Goal: Complete application form

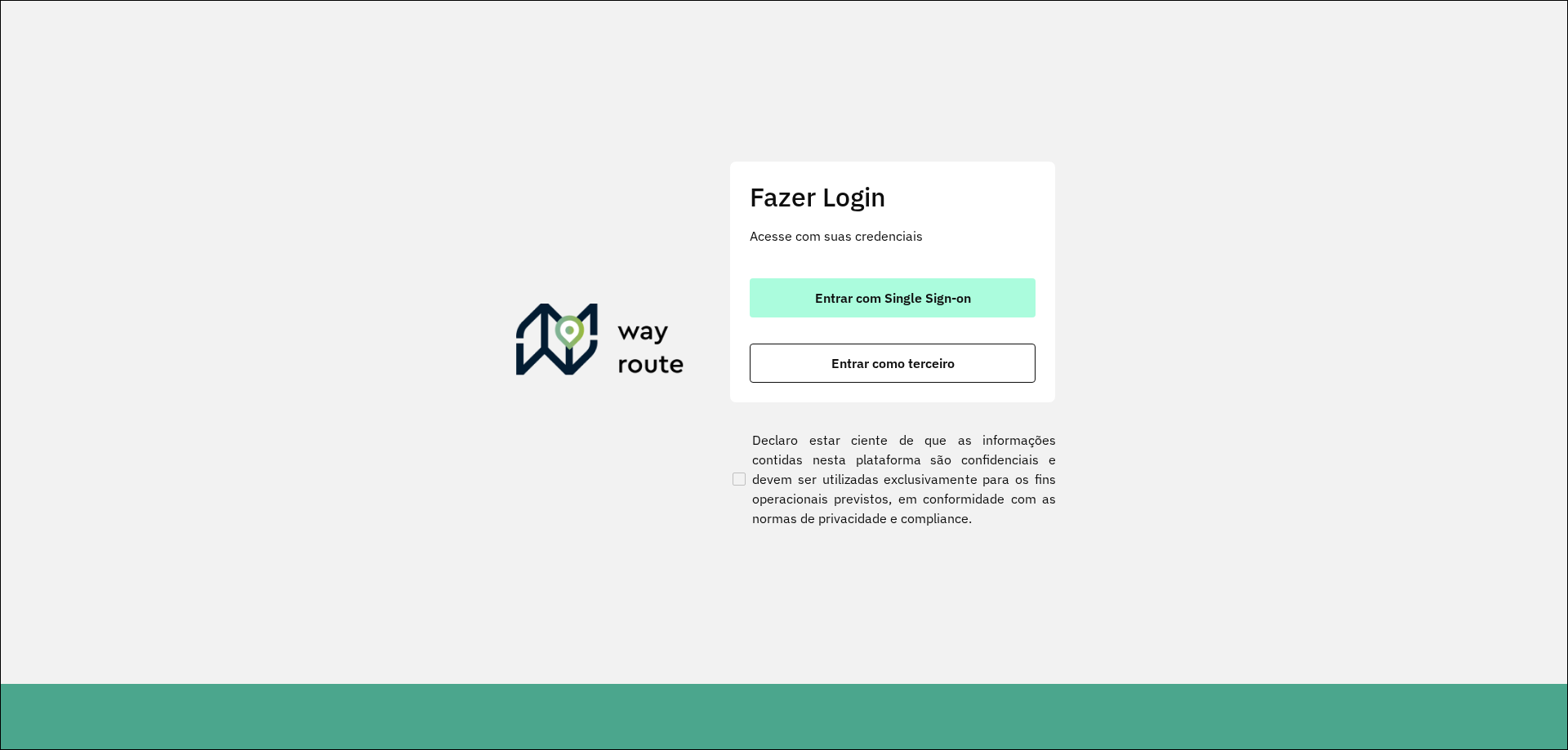
click at [946, 311] on button "Entrar com Single Sign-on" at bounding box center [892, 297] width 286 height 39
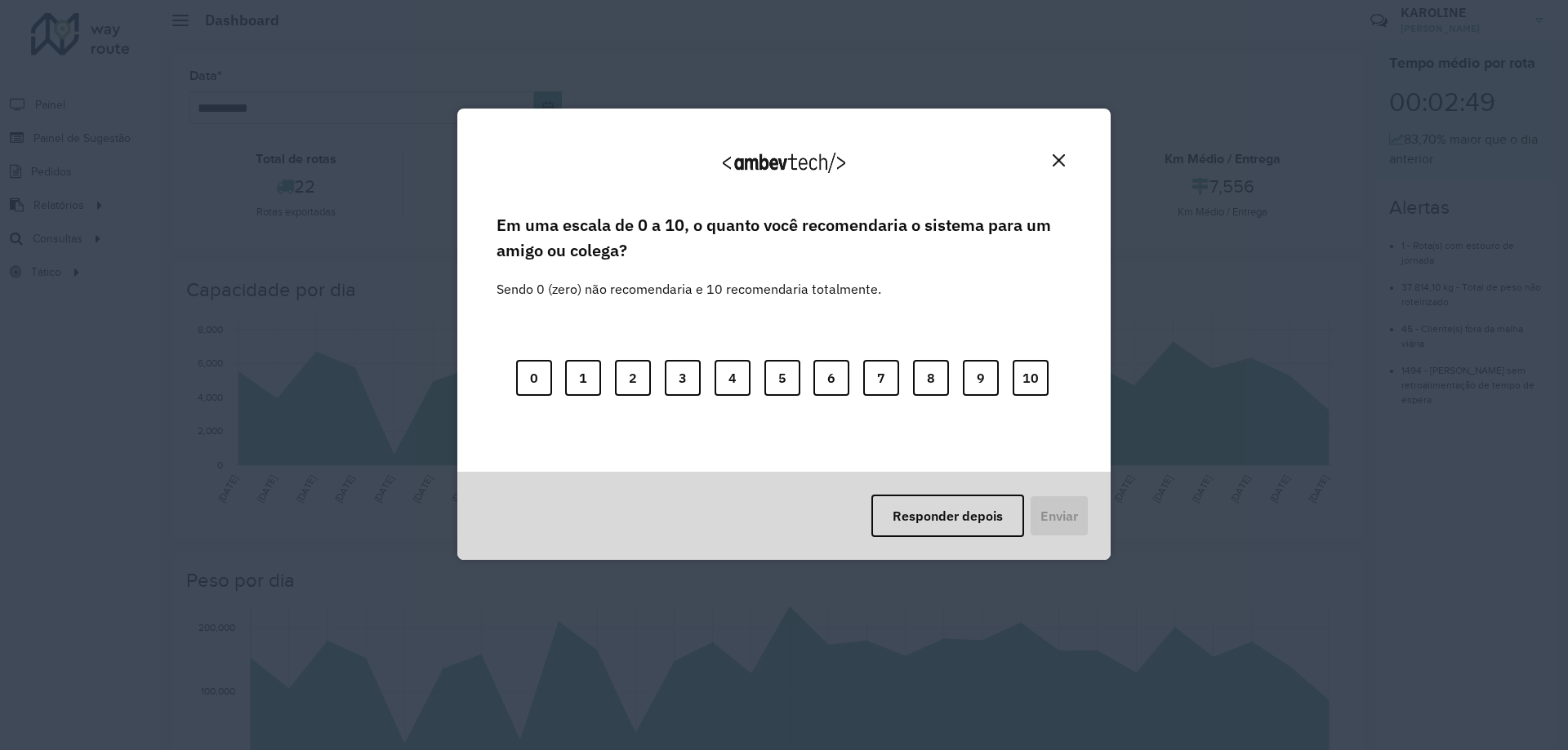
drag, startPoint x: 93, startPoint y: 163, endPoint x: 103, endPoint y: 134, distance: 30.7
click at [103, 134] on div "Agradecemos seu feedback! Em uma escala de 0 a 10, o quanto você recomendaria o…" at bounding box center [784, 375] width 1568 height 750
click at [1059, 159] on img "Close" at bounding box center [1059, 160] width 13 height 13
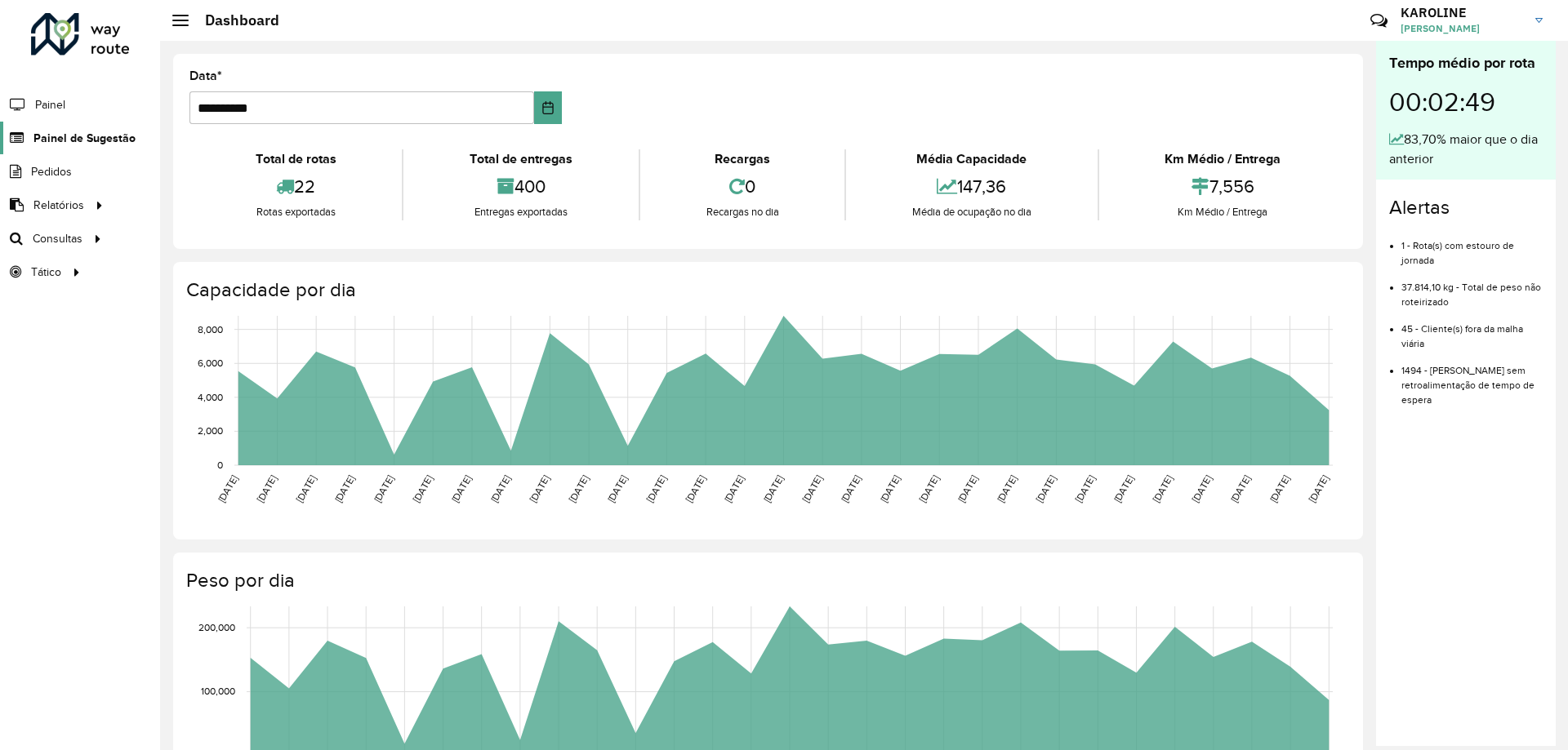
click at [107, 133] on span "Painel de Sugestão" at bounding box center [84, 138] width 102 height 17
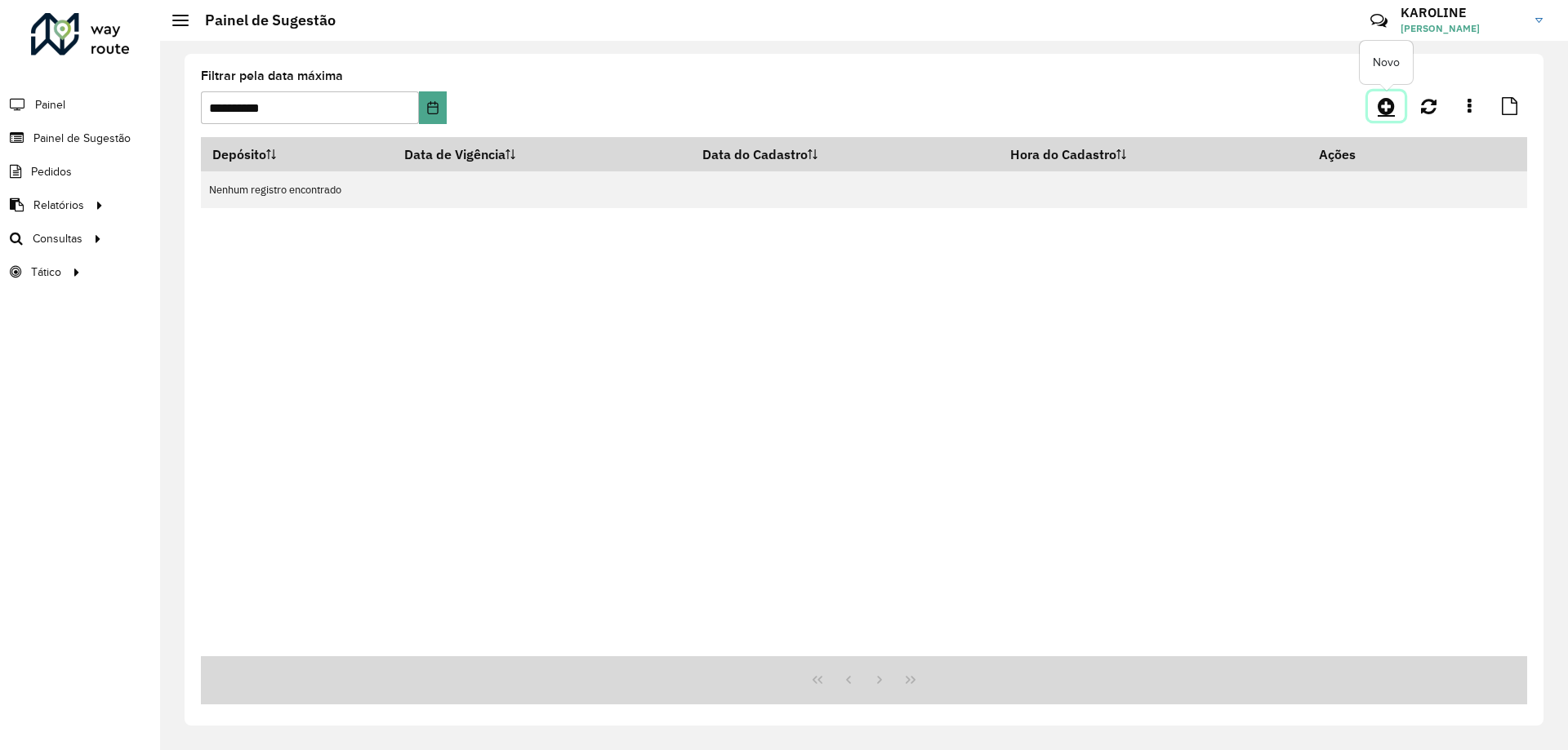
click at [1387, 106] on icon at bounding box center [1386, 106] width 17 height 20
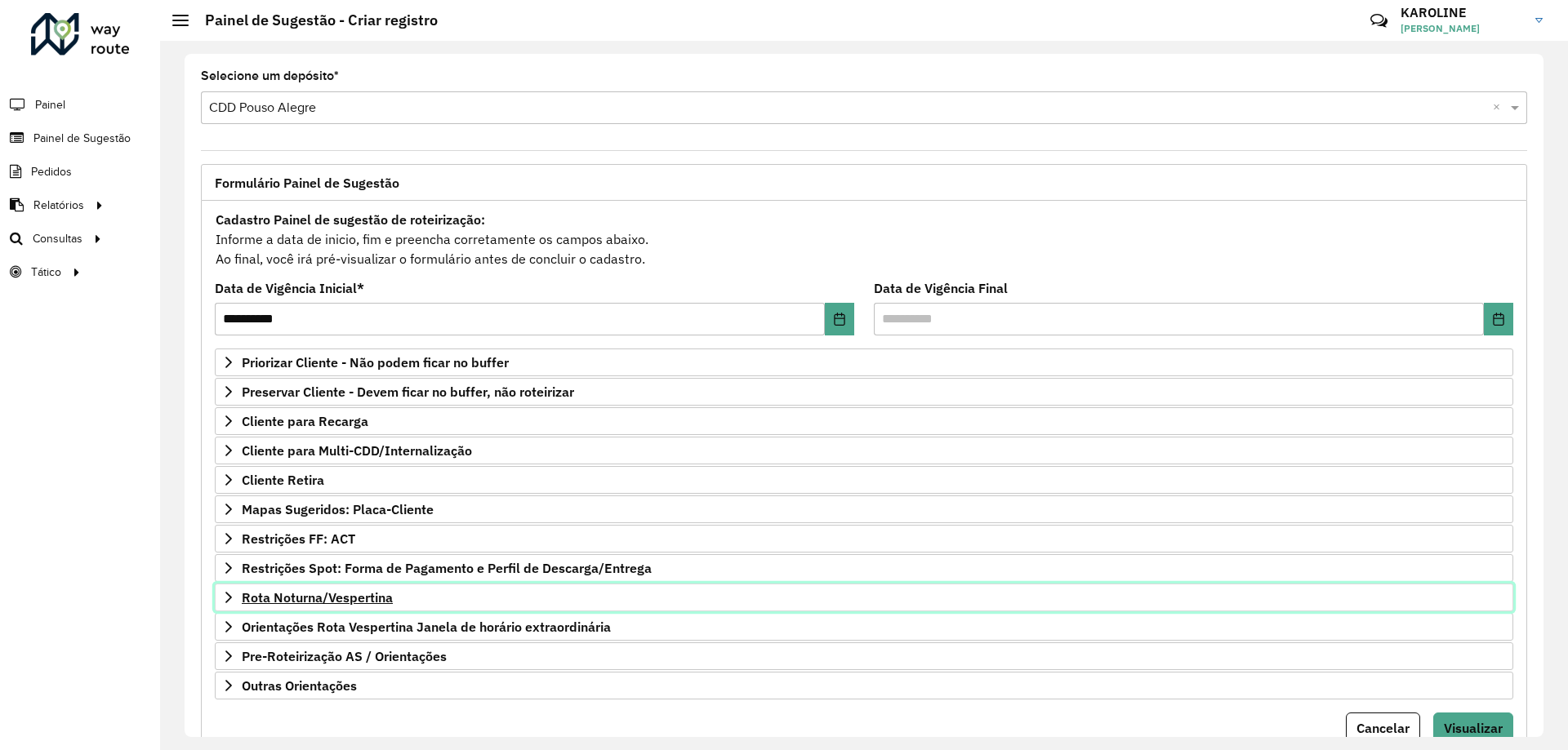
click at [352, 593] on span "Rota Noturna/Vespertina" at bounding box center [317, 598] width 151 height 13
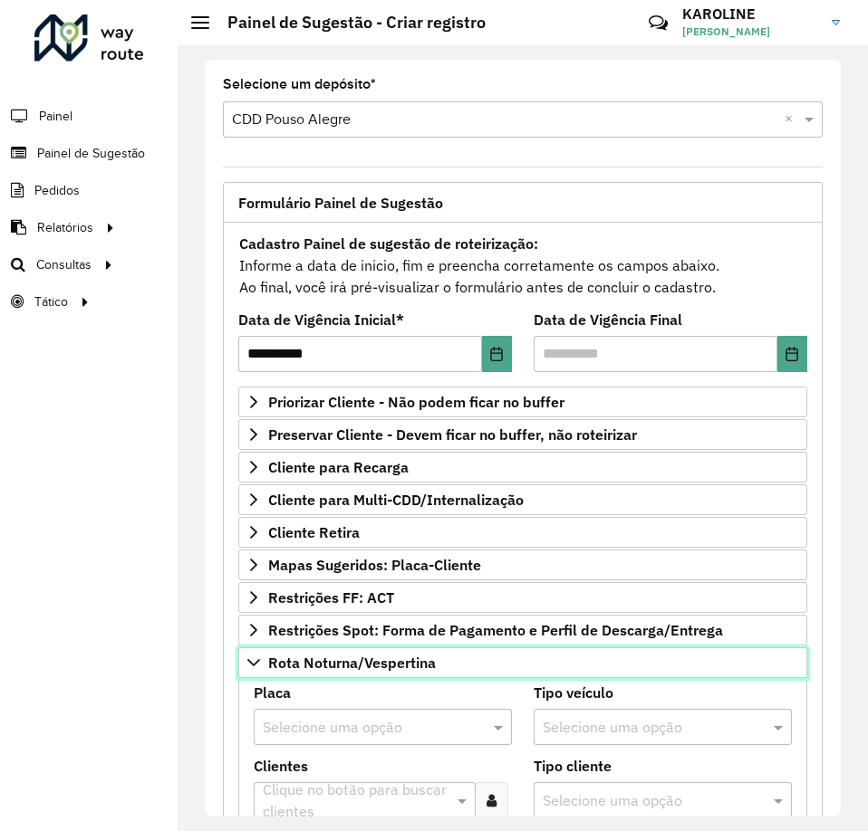
scroll to position [181, 0]
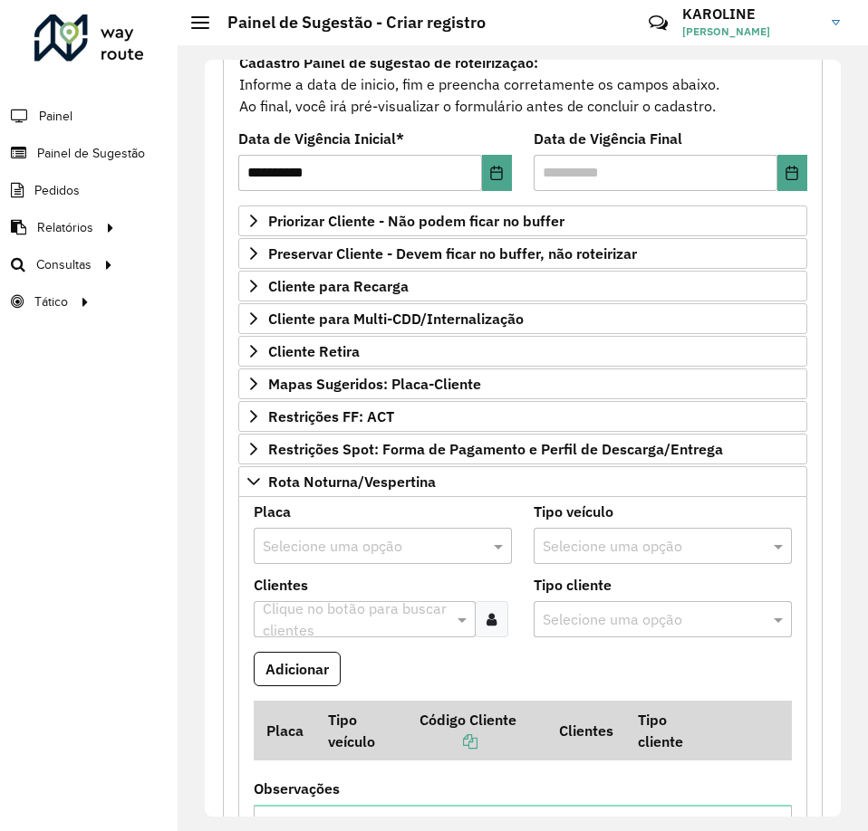
click at [370, 529] on div "Selecione uma opção" at bounding box center [383, 546] width 258 height 36
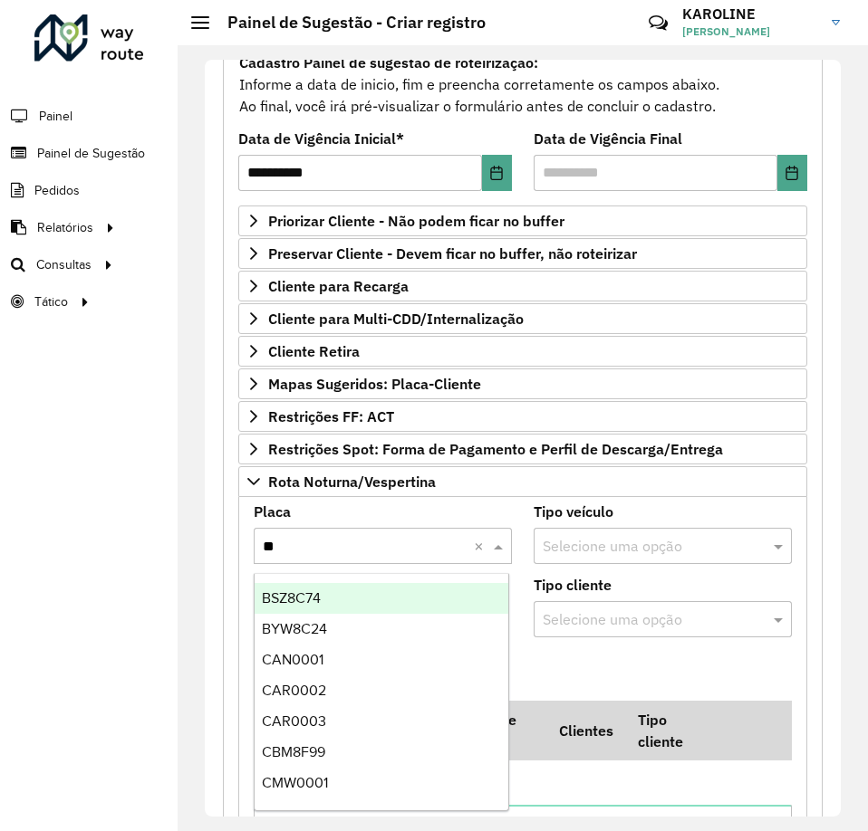
type input "***"
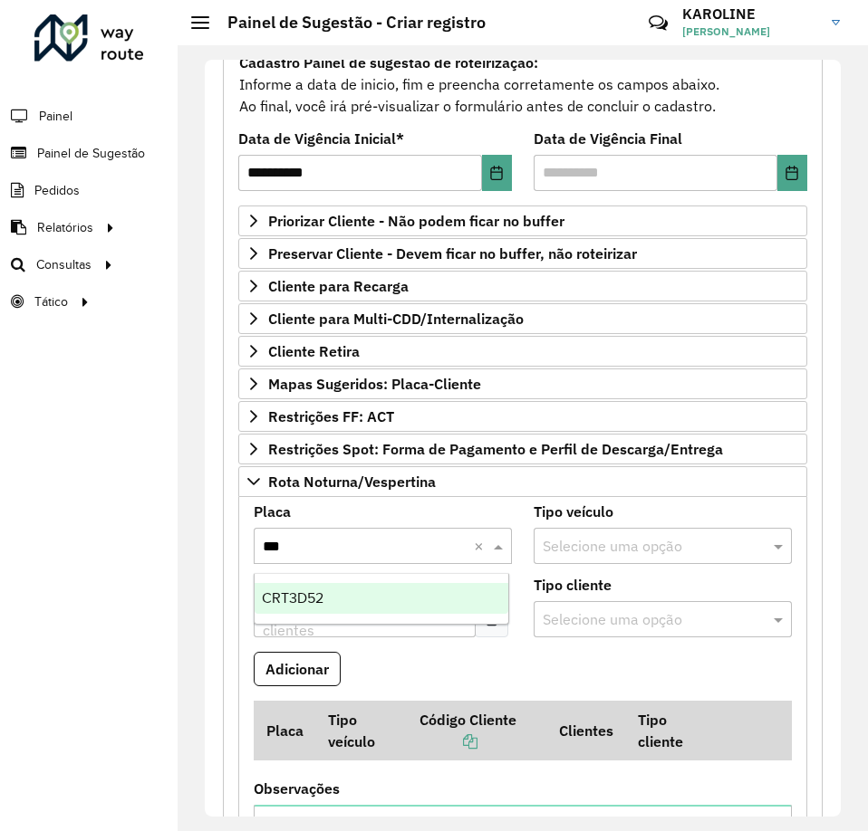
click at [391, 608] on div "CRT3D52" at bounding box center [382, 598] width 254 height 31
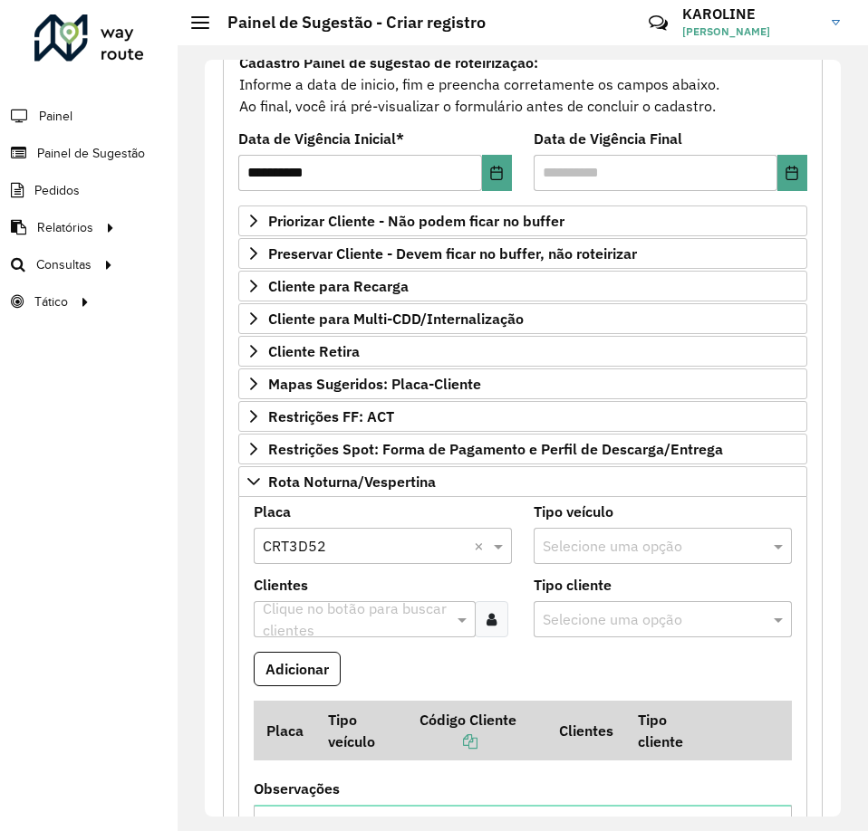
click at [486, 614] on icon at bounding box center [491, 619] width 10 height 14
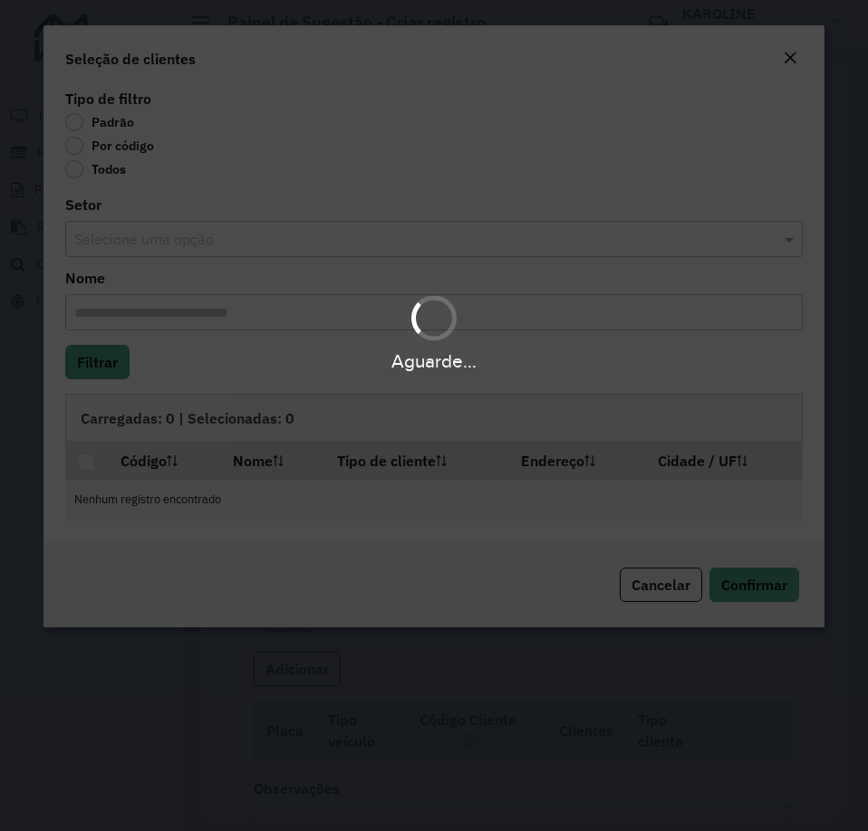
click at [110, 141] on label "Por código" at bounding box center [109, 146] width 89 height 18
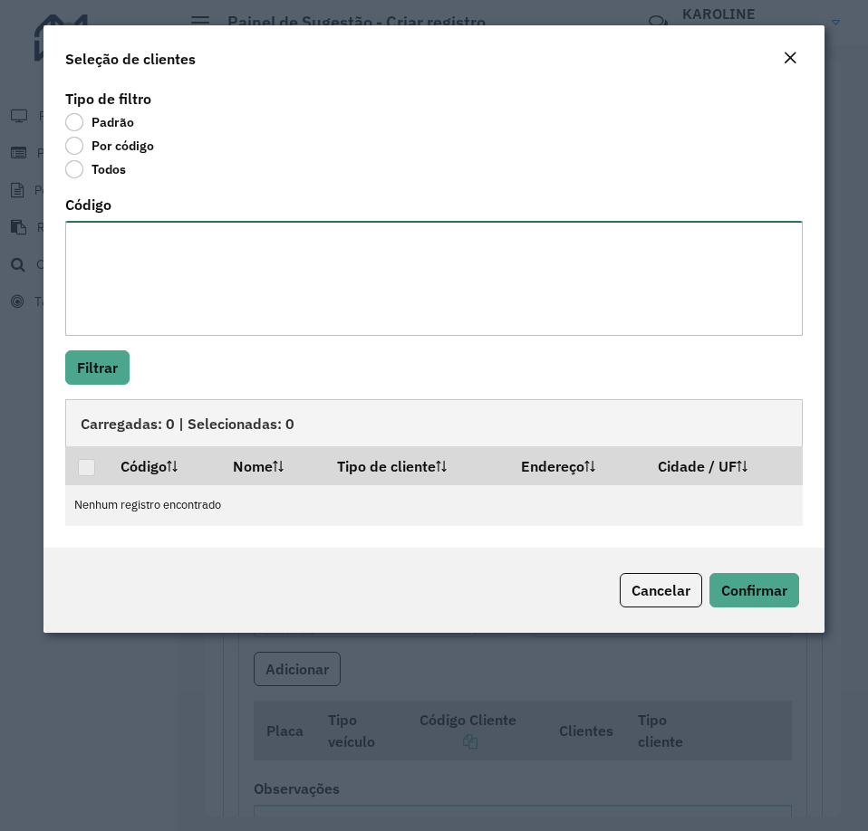
click at [156, 240] on textarea "Código" at bounding box center [433, 278] width 737 height 115
paste textarea "**** **** **** ***** ***** **** ***** **** ***** **** *****"
type textarea "**** **** **** ***** ***** **** ***** **** ***** **** *****"
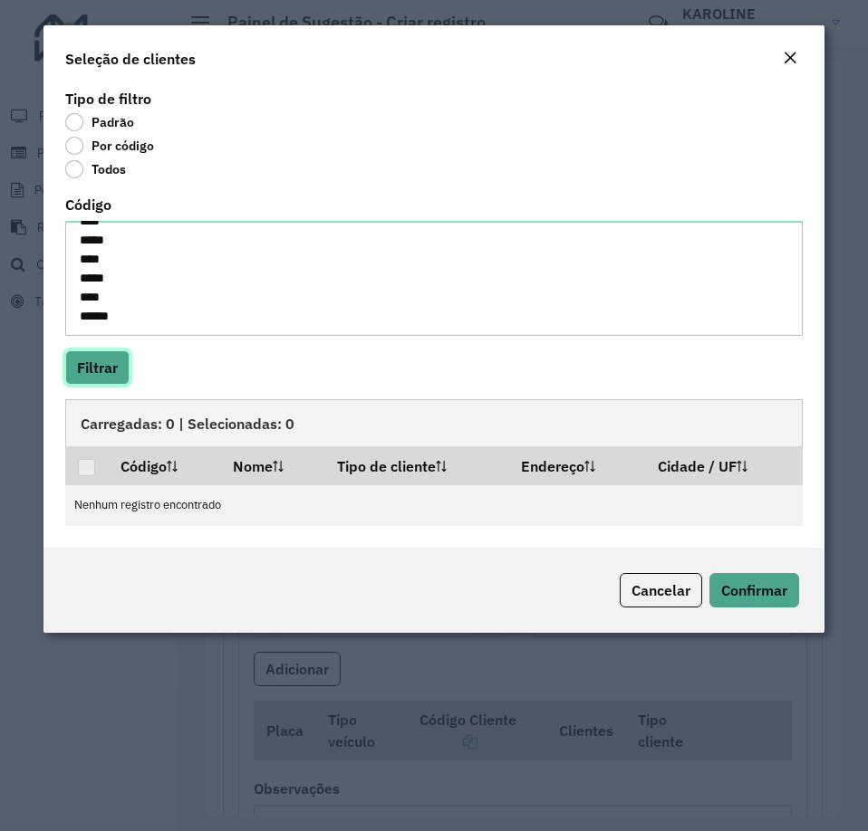
click at [91, 358] on button "Filtrar" at bounding box center [97, 368] width 64 height 34
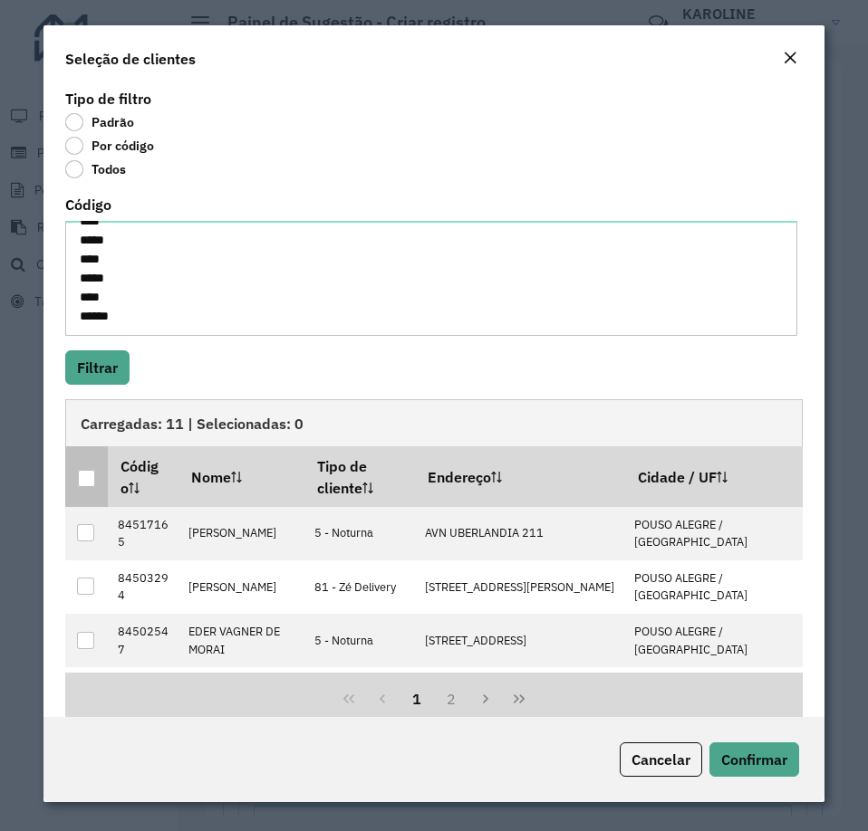
click at [89, 474] on div at bounding box center [86, 478] width 17 height 17
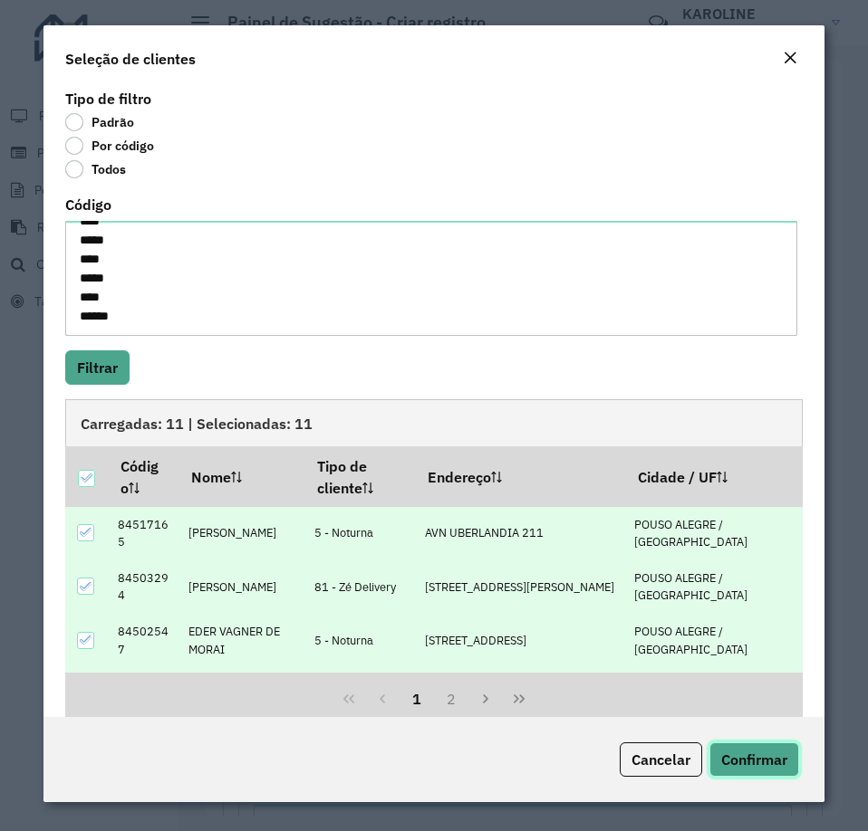
drag, startPoint x: 755, startPoint y: 766, endPoint x: 739, endPoint y: 765, distance: 16.3
click at [750, 768] on span "Confirmar" at bounding box center [754, 760] width 66 height 18
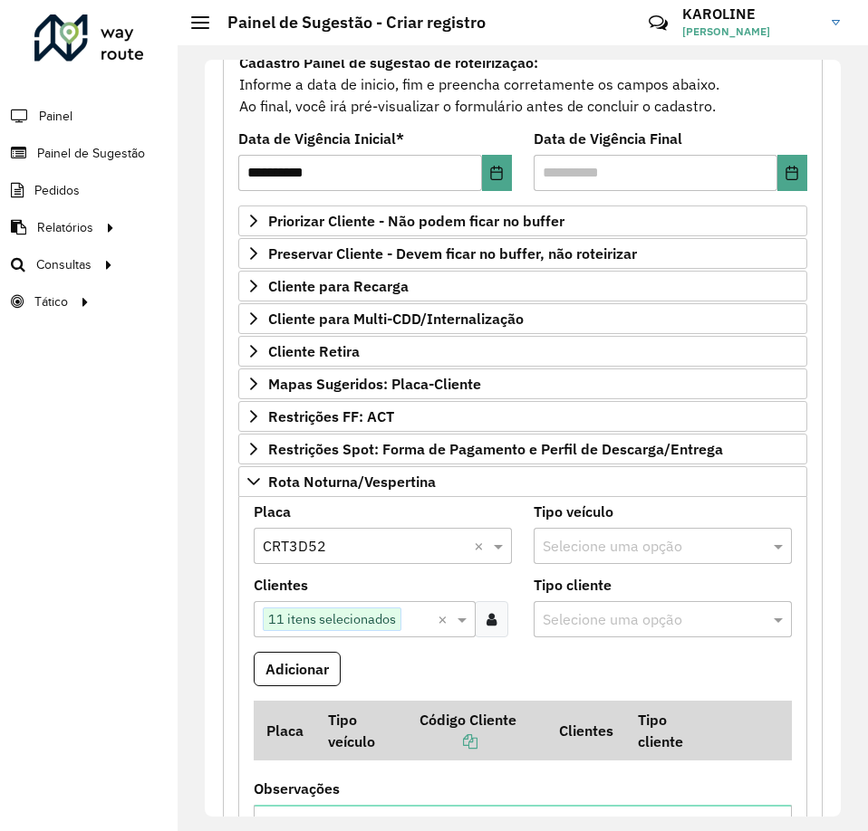
scroll to position [362, 0]
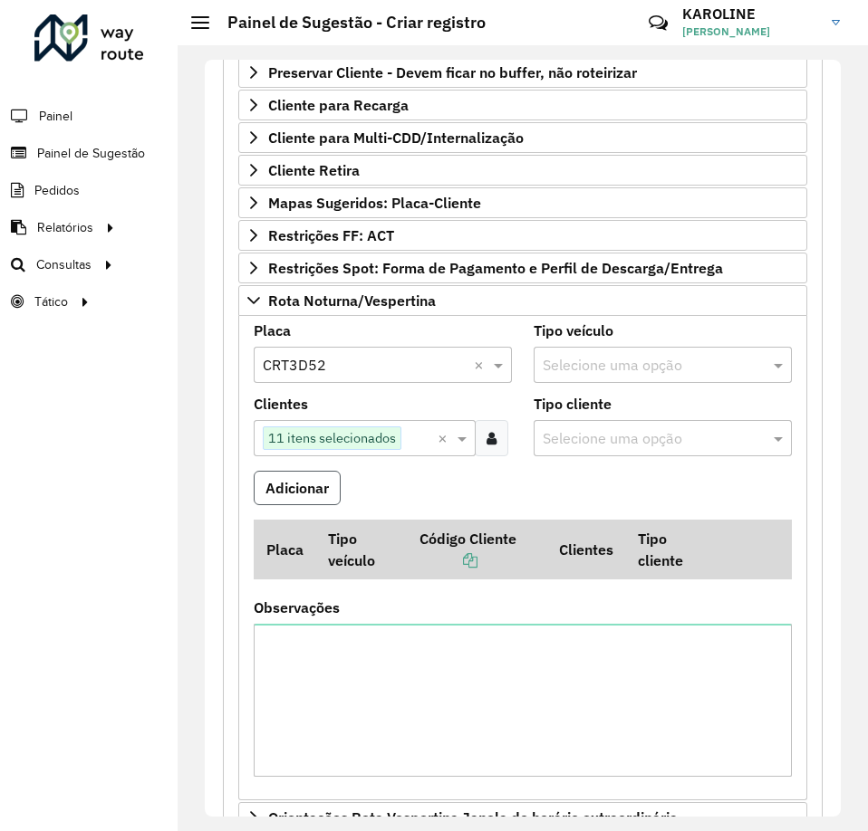
click at [288, 485] on button "Adicionar" at bounding box center [297, 488] width 87 height 34
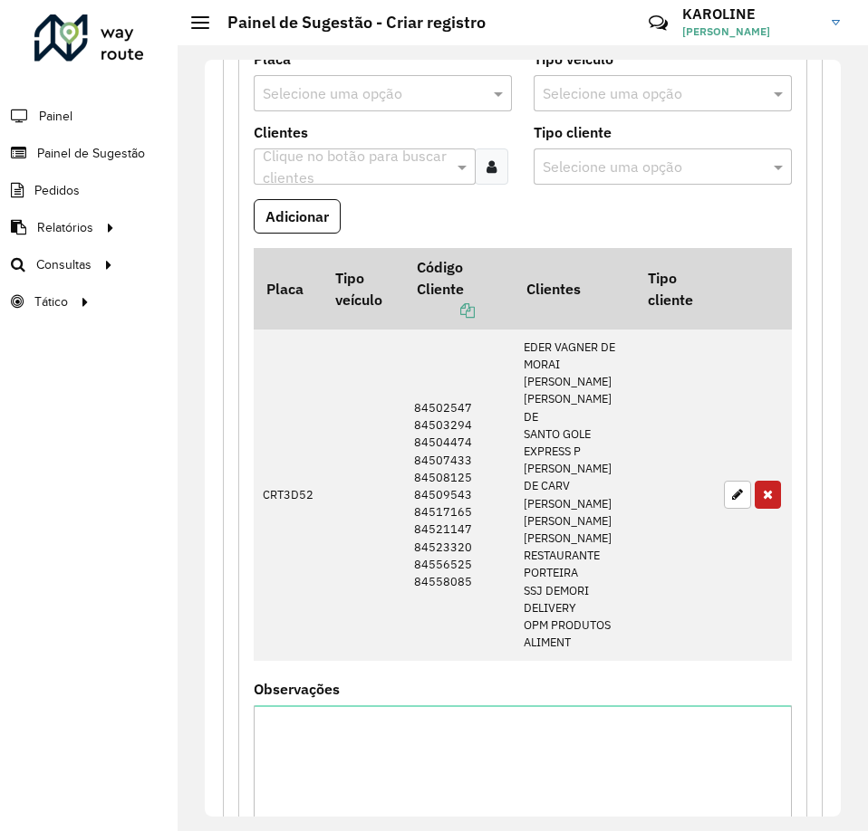
scroll to position [906, 0]
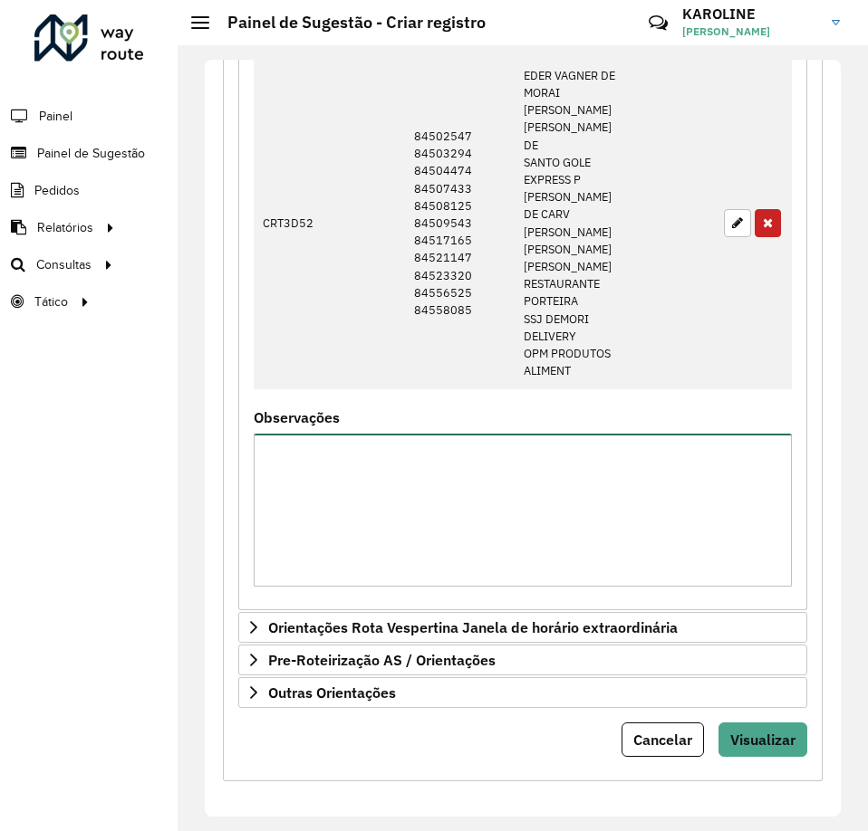
click at [309, 572] on textarea "Observações" at bounding box center [523, 510] width 538 height 153
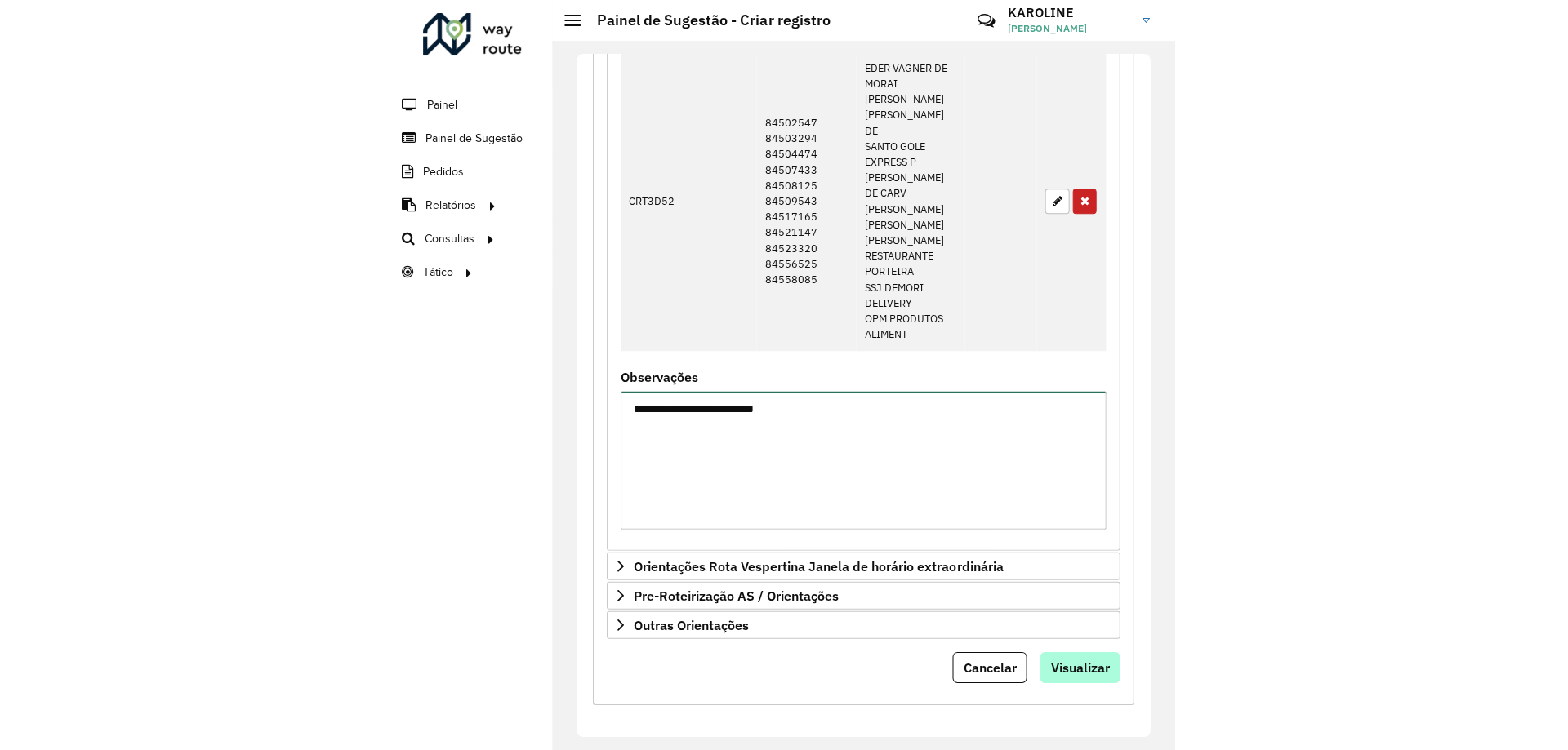
scroll to position [883, 0]
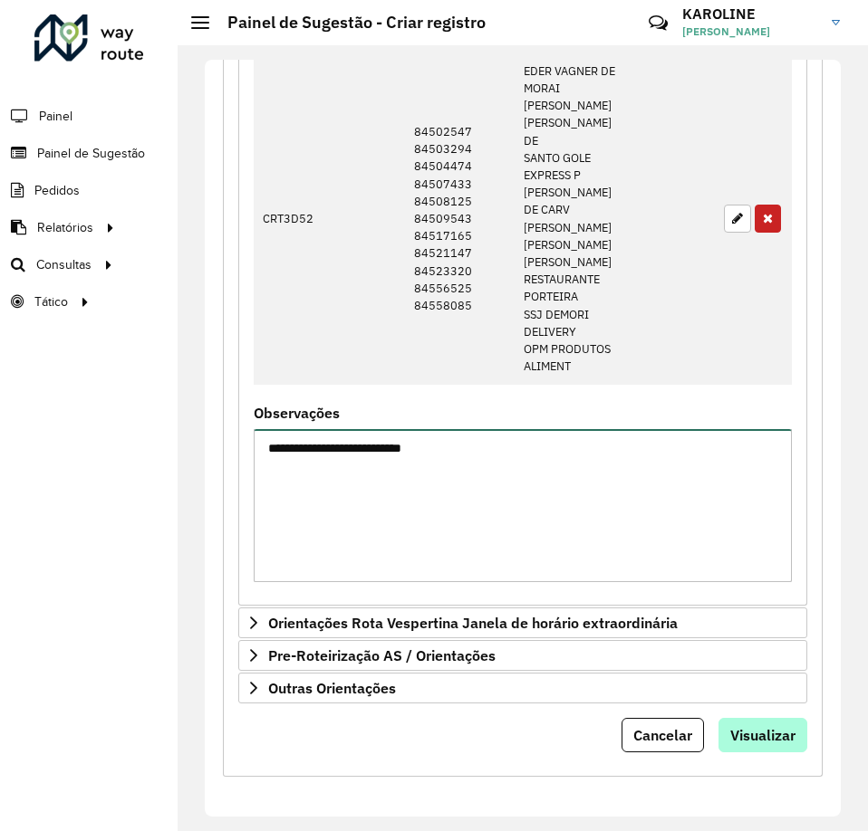
type textarea "**********"
click at [787, 739] on span "Visualizar" at bounding box center [762, 735] width 65 height 18
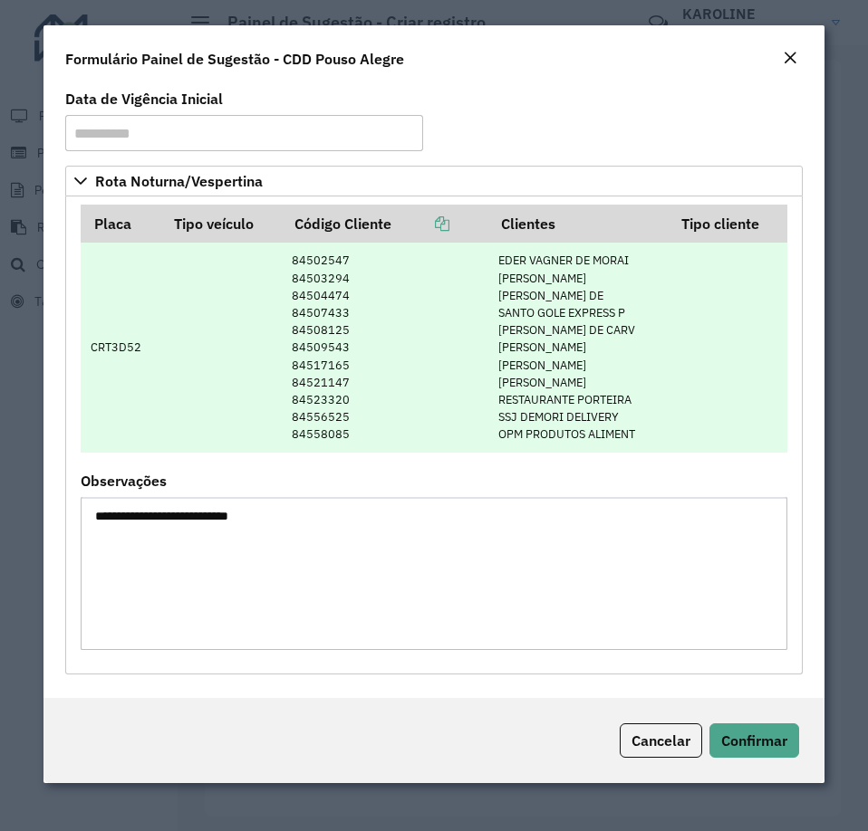
click at [377, 432] on td "84502547 84503294 84504474 84507433 84508125 84509543 84517165 84521147 8452332…" at bounding box center [385, 348] width 207 height 210
click at [687, 368] on td at bounding box center [727, 348] width 119 height 210
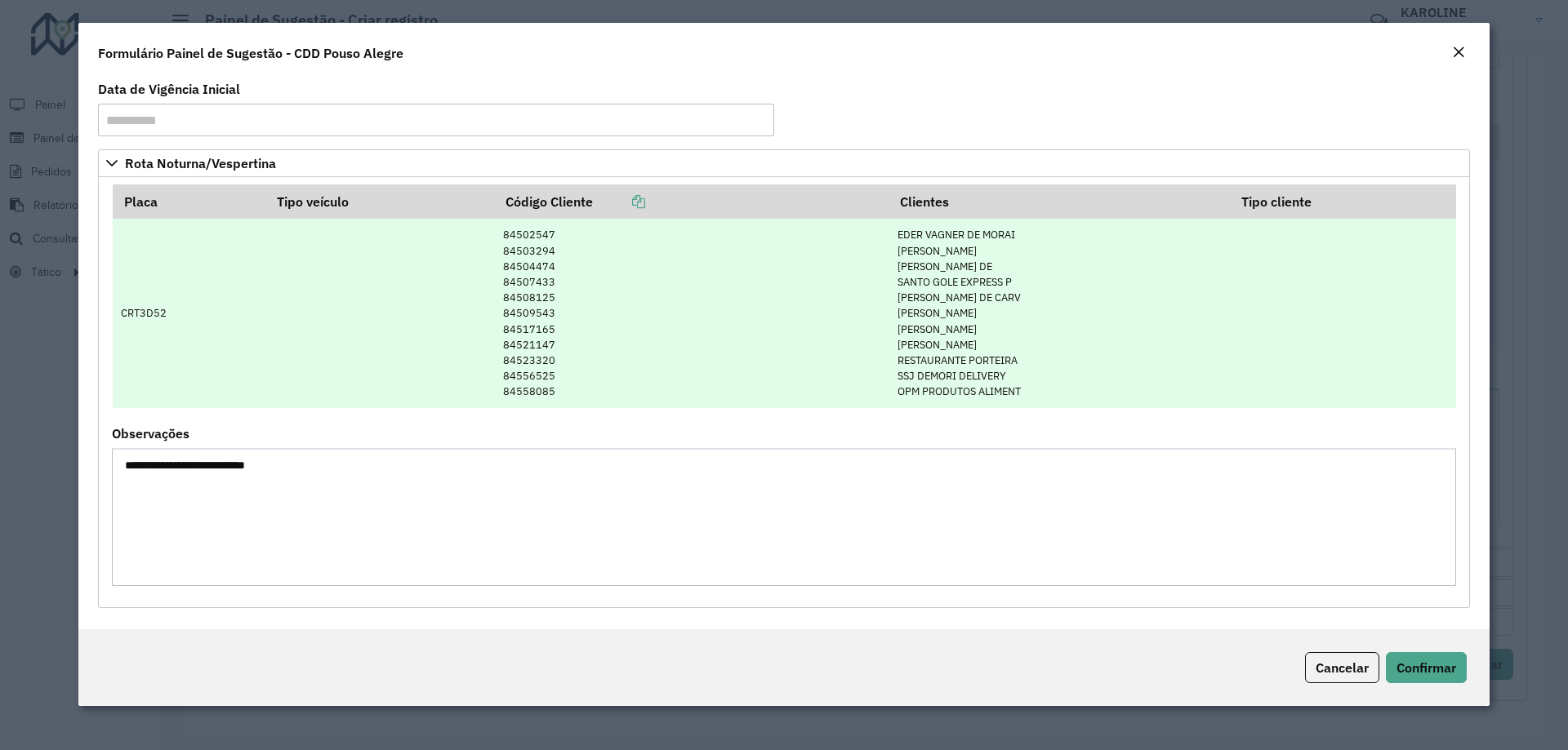
scroll to position [671, 0]
click at [752, 382] on td "84502547 84503294 84504474 84507433 84508125 84509543 84517165 84521147 8452332…" at bounding box center [692, 314] width 394 height 189
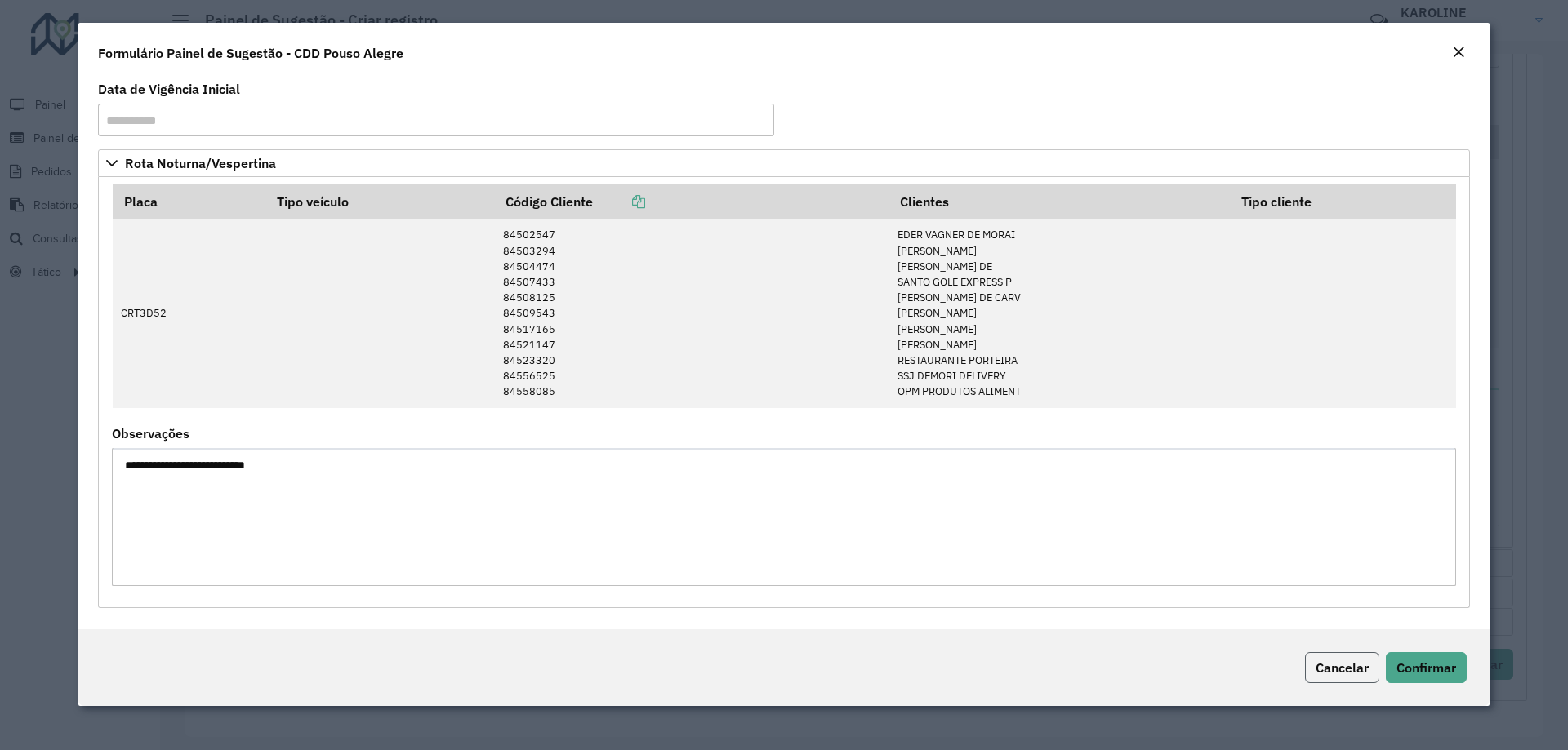
click at [1335, 662] on span "Cancelar" at bounding box center [1342, 668] width 53 height 16
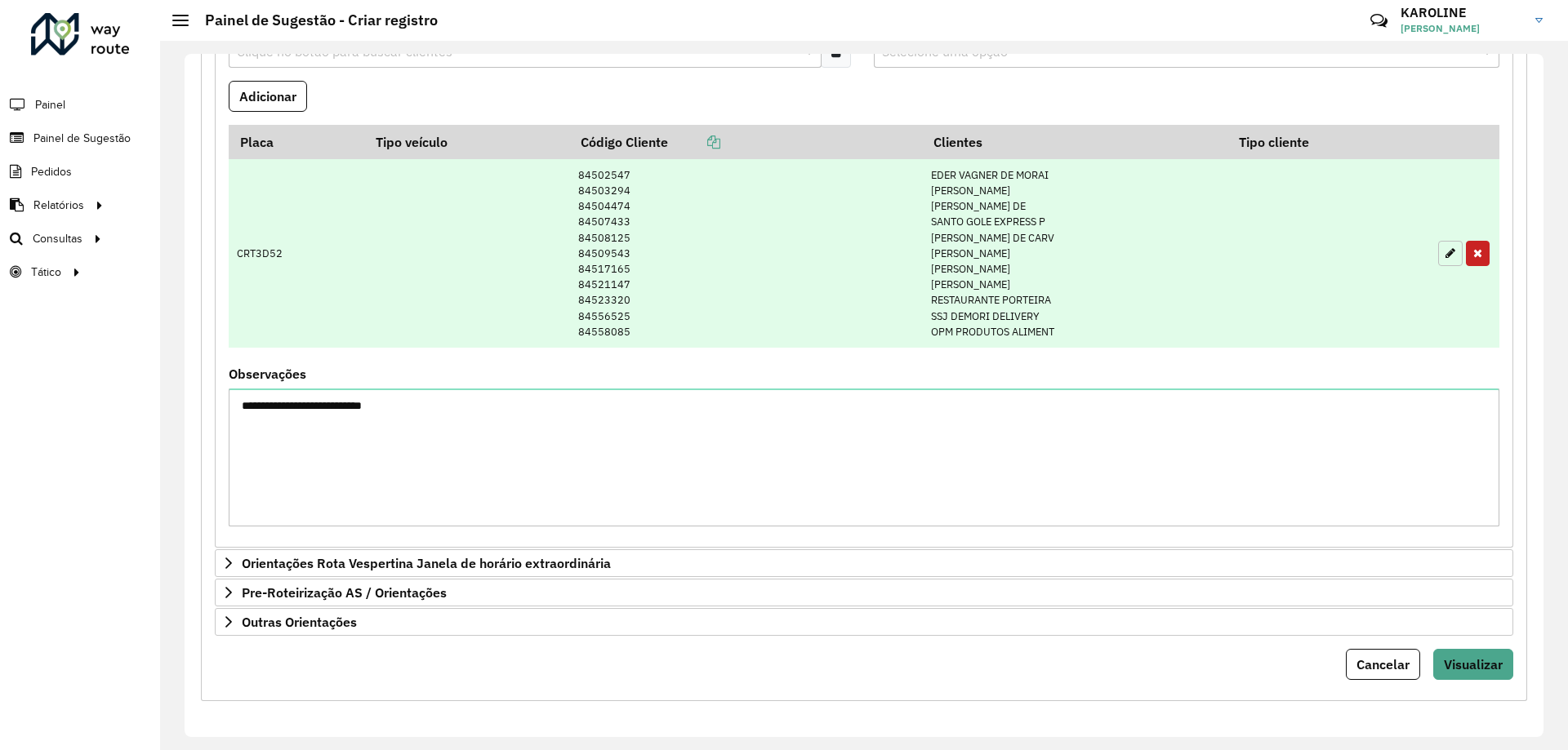
click at [1450, 261] on button "button" at bounding box center [1450, 253] width 24 height 25
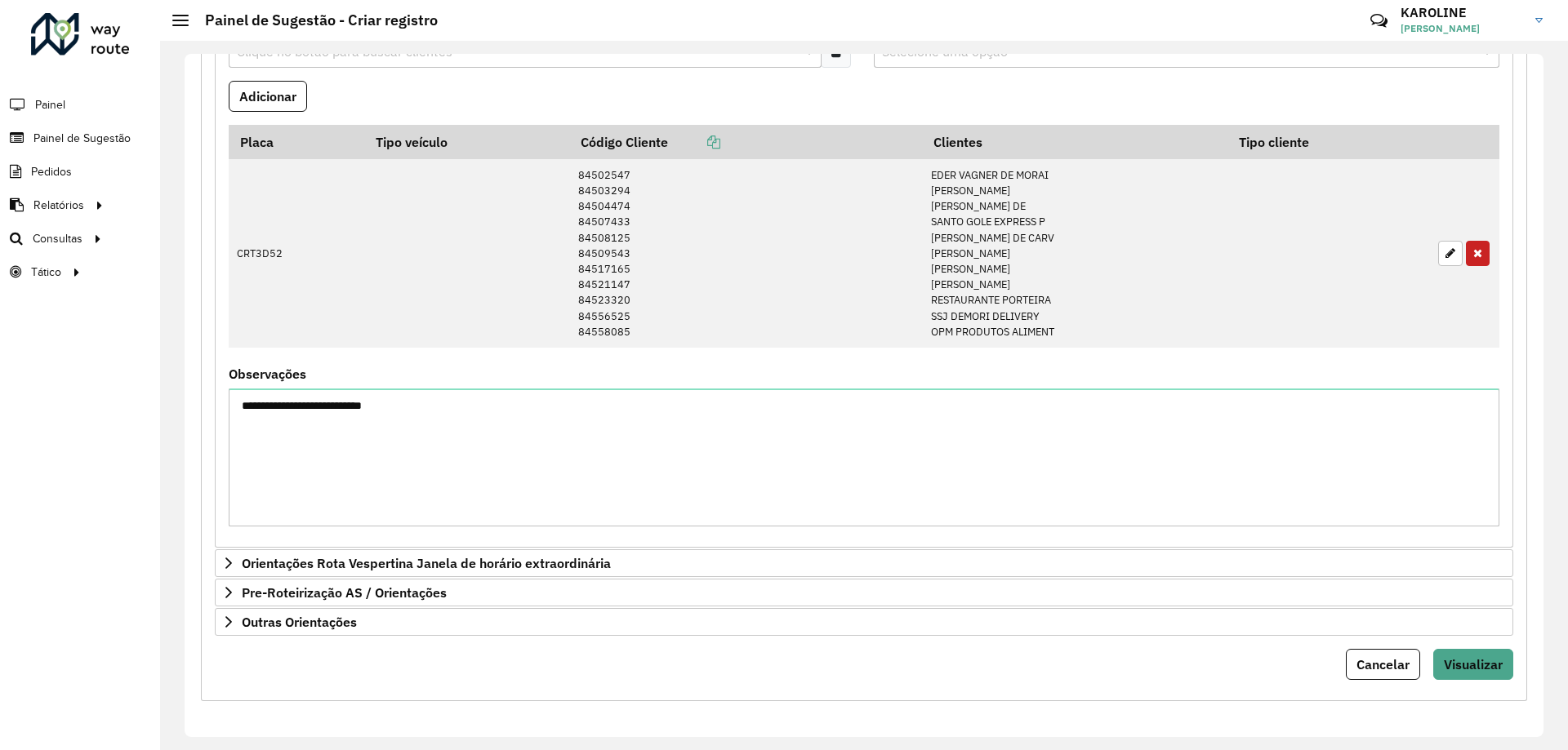
scroll to position [480, 0]
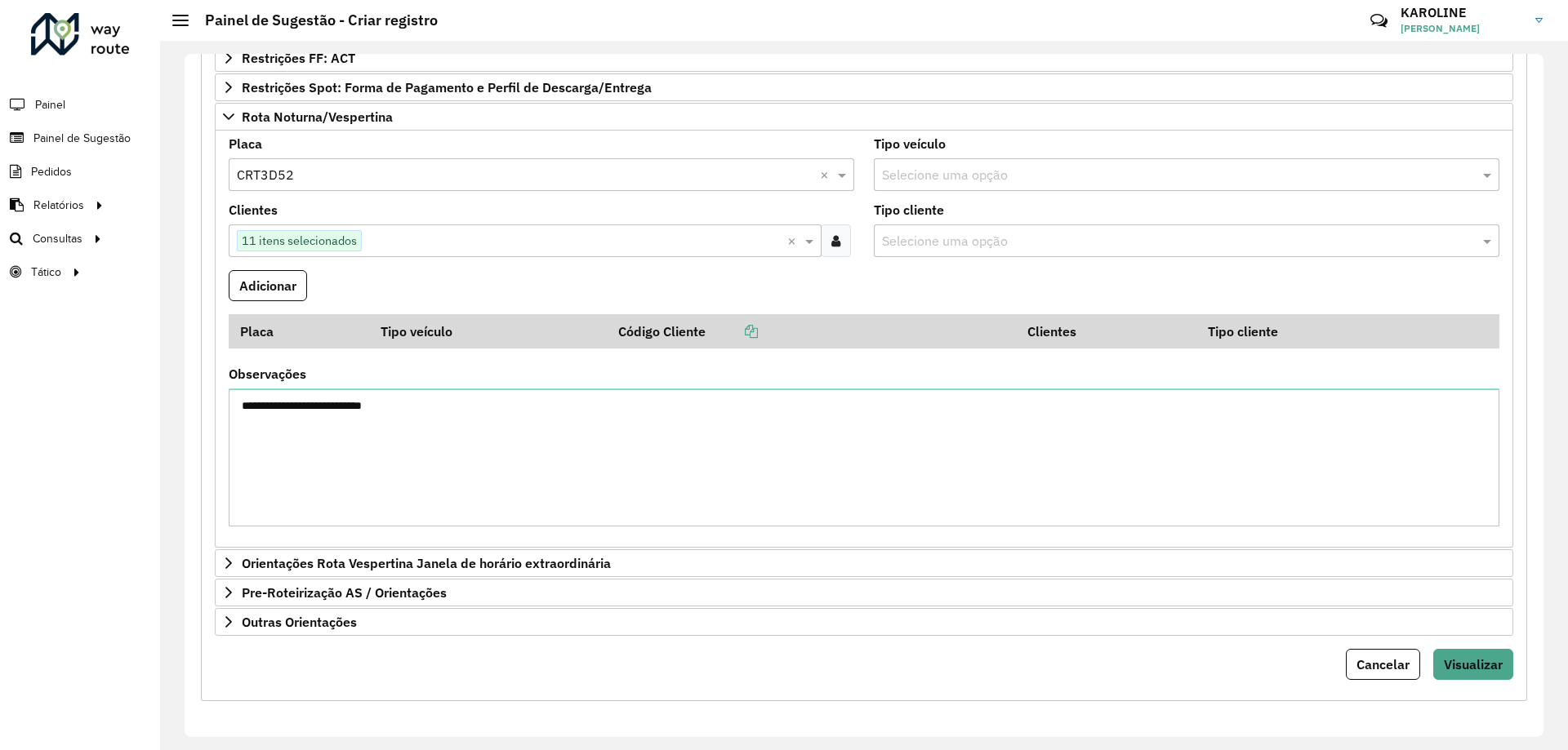
click at [388, 244] on input "text" at bounding box center [574, 242] width 426 height 20
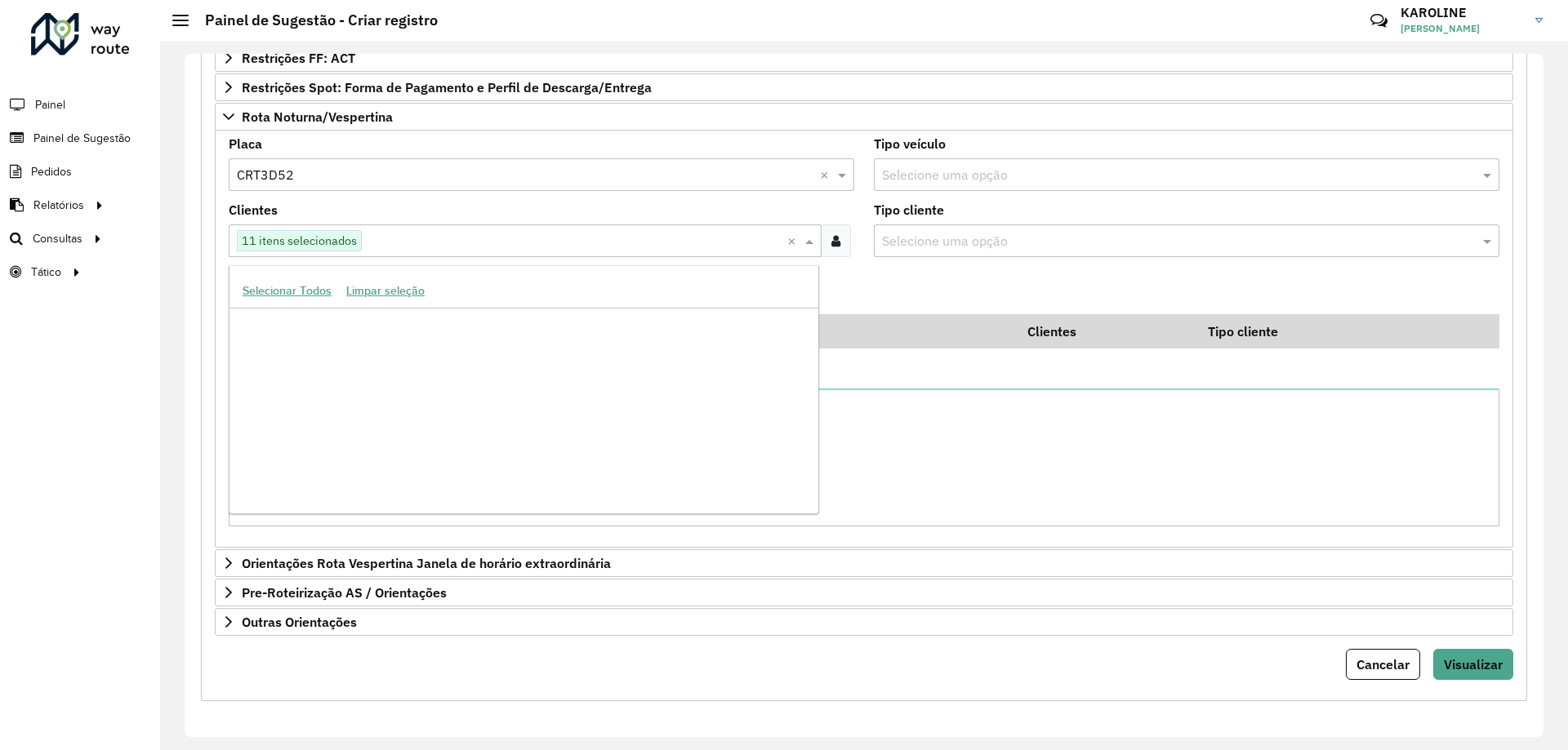
scroll to position [382176, 0]
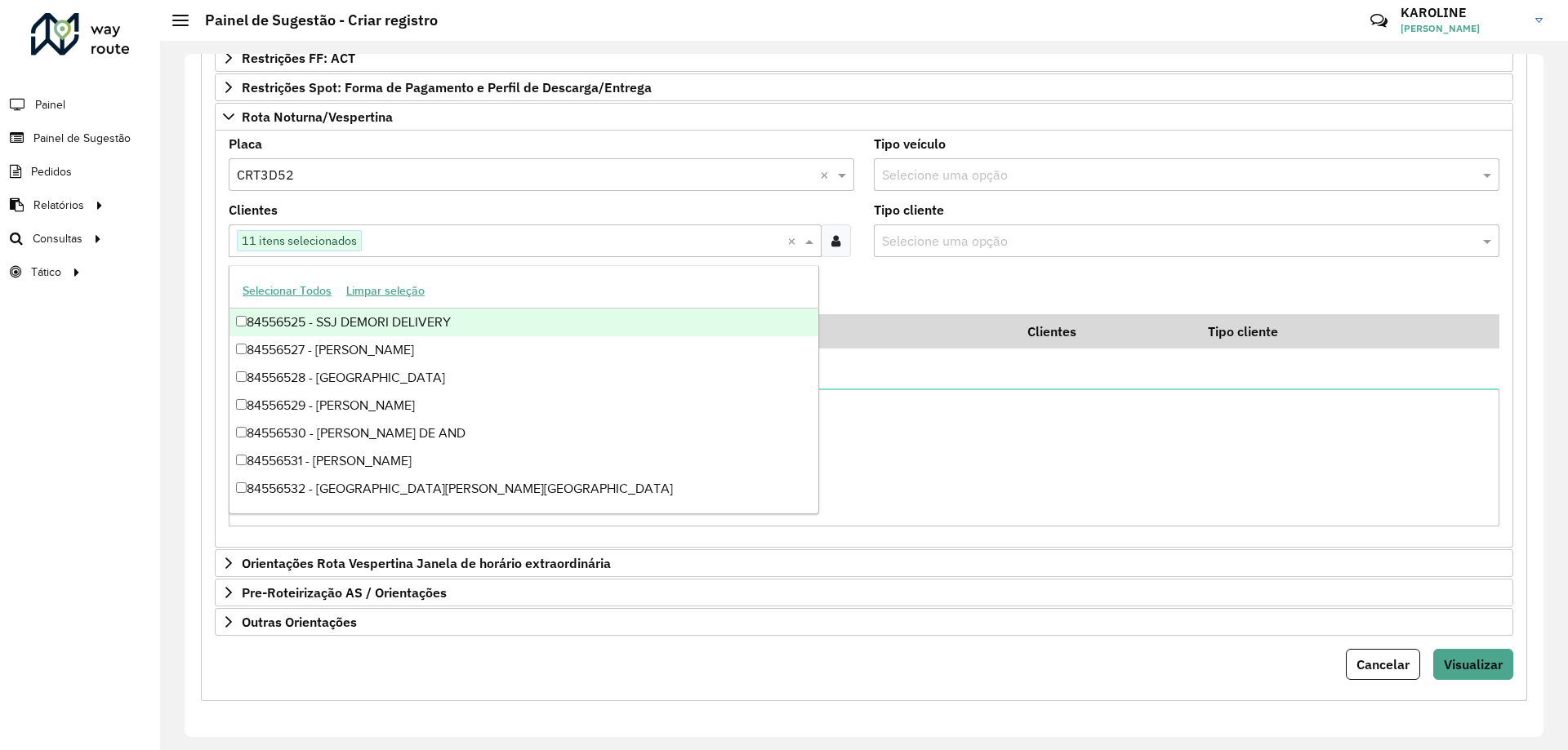
paste input "*****"
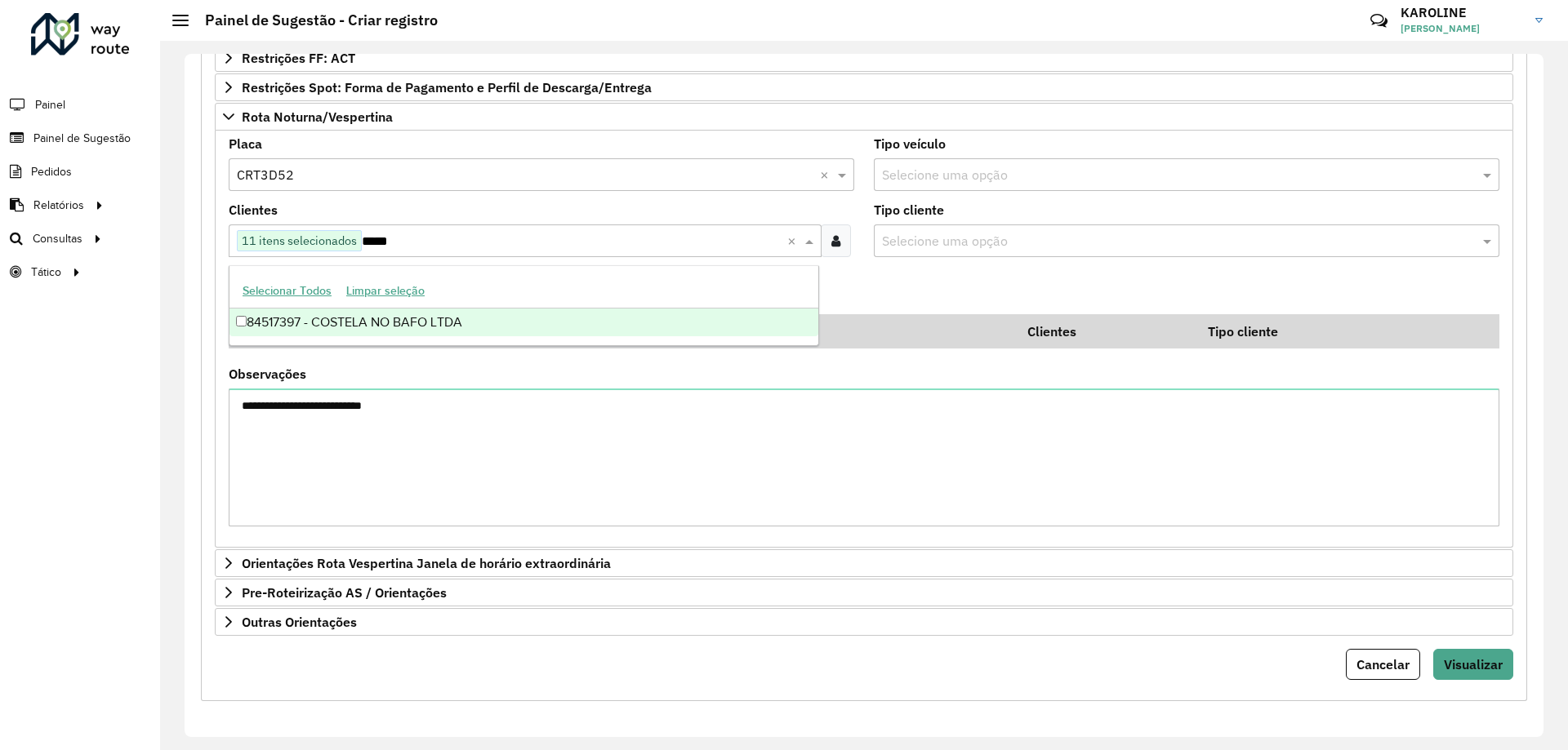
type input "*****"
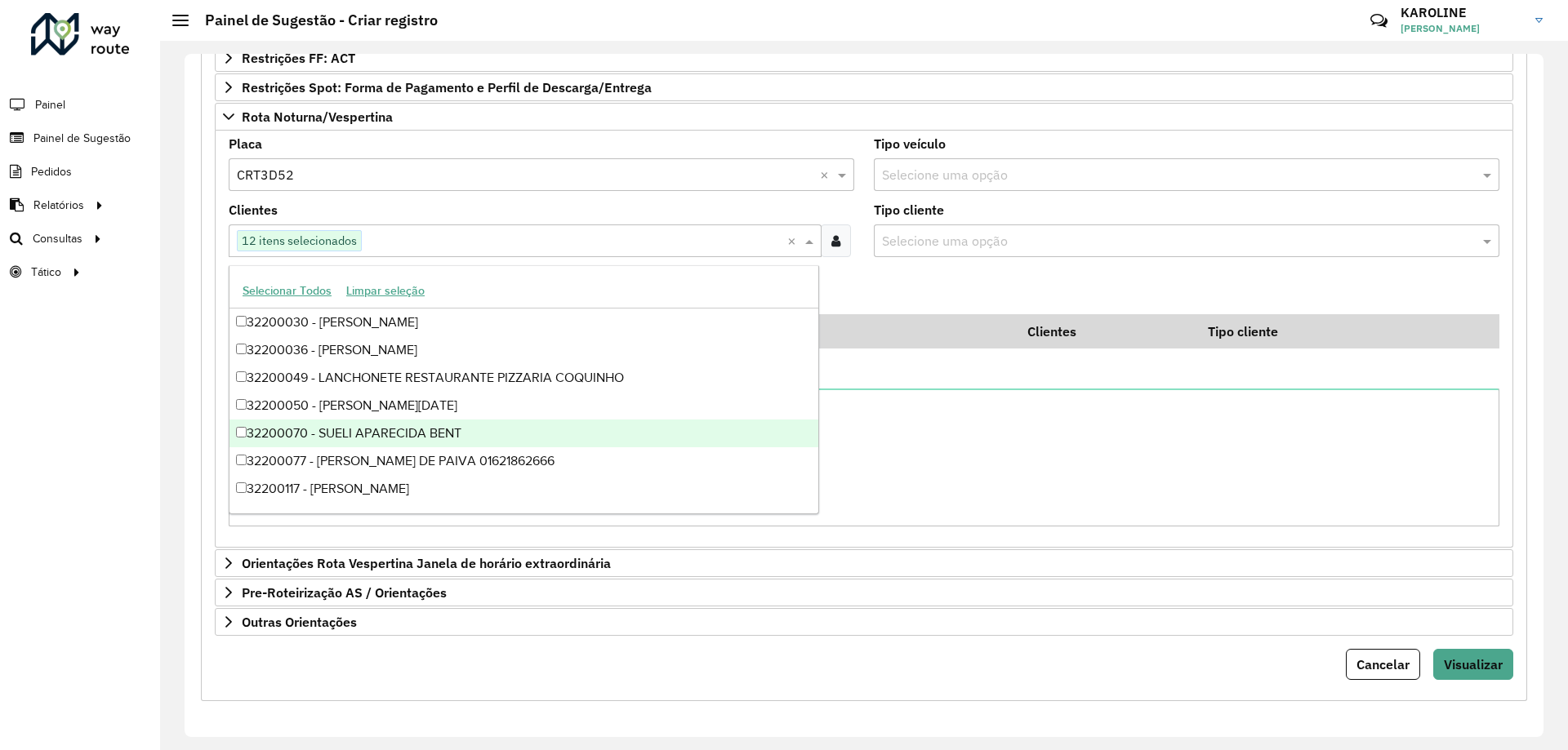
click at [953, 307] on formly-field "Adicionar" at bounding box center [864, 292] width 1290 height 44
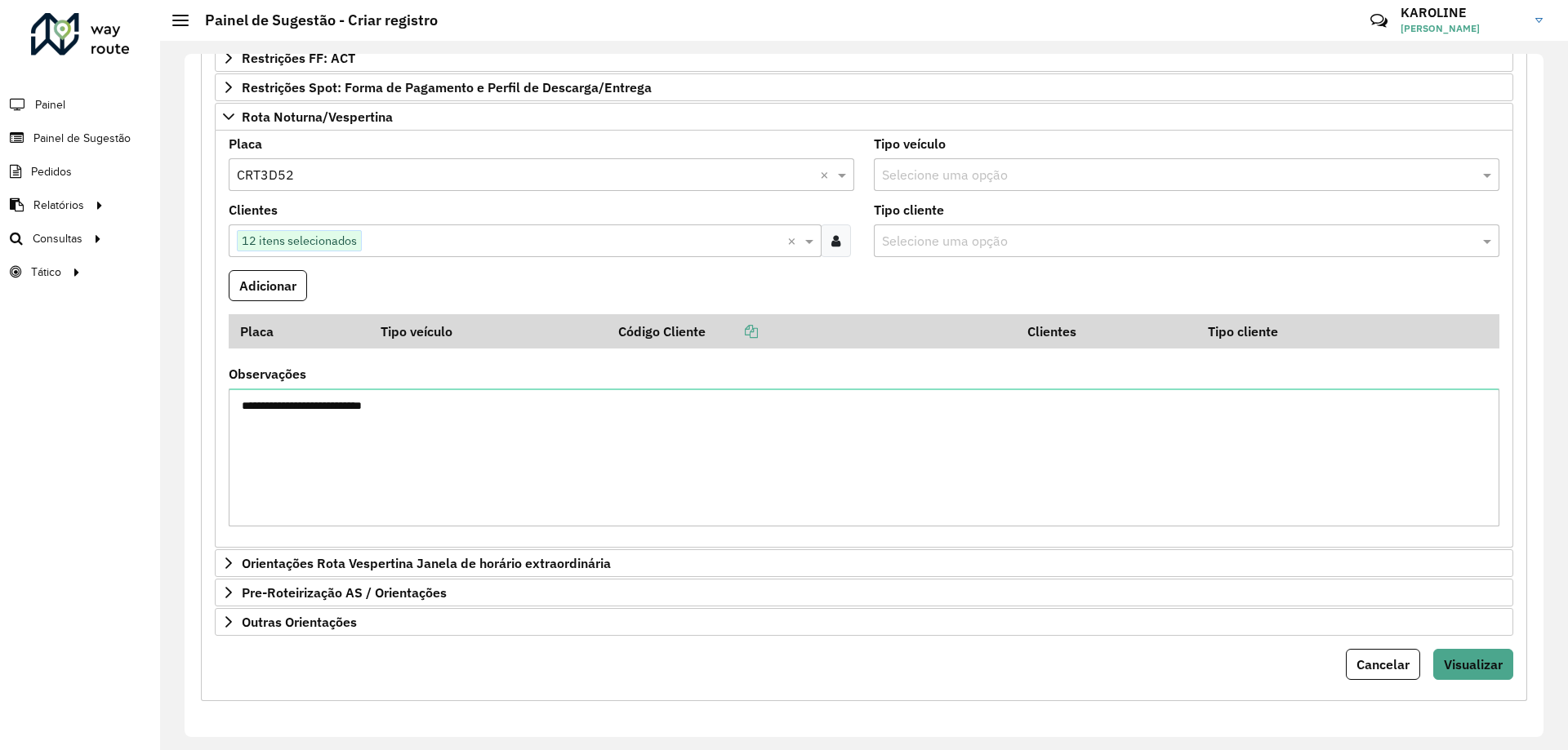
click at [276, 291] on button "Adicionar" at bounding box center [268, 286] width 78 height 31
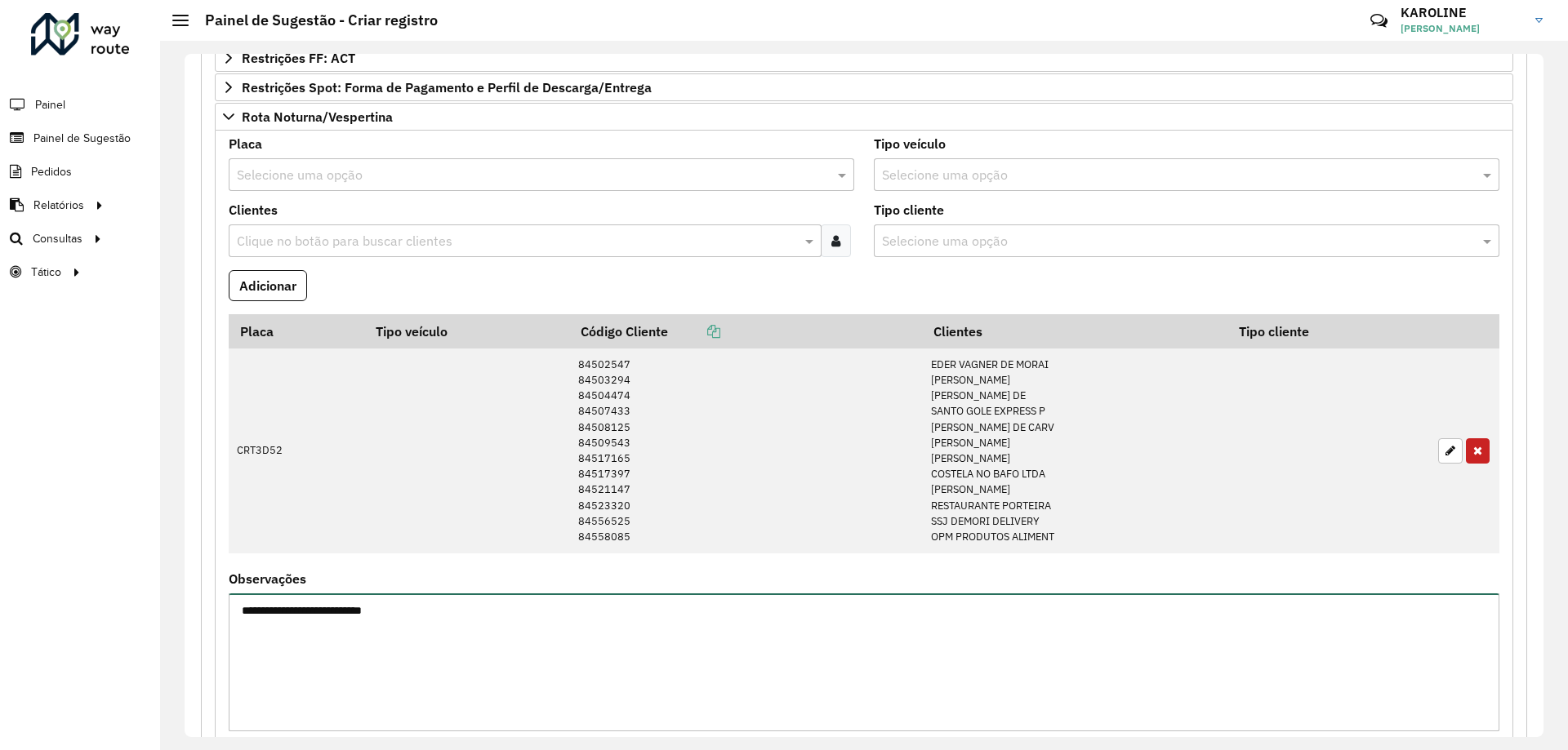
click at [563, 618] on textarea "**********" at bounding box center [864, 662] width 1270 height 138
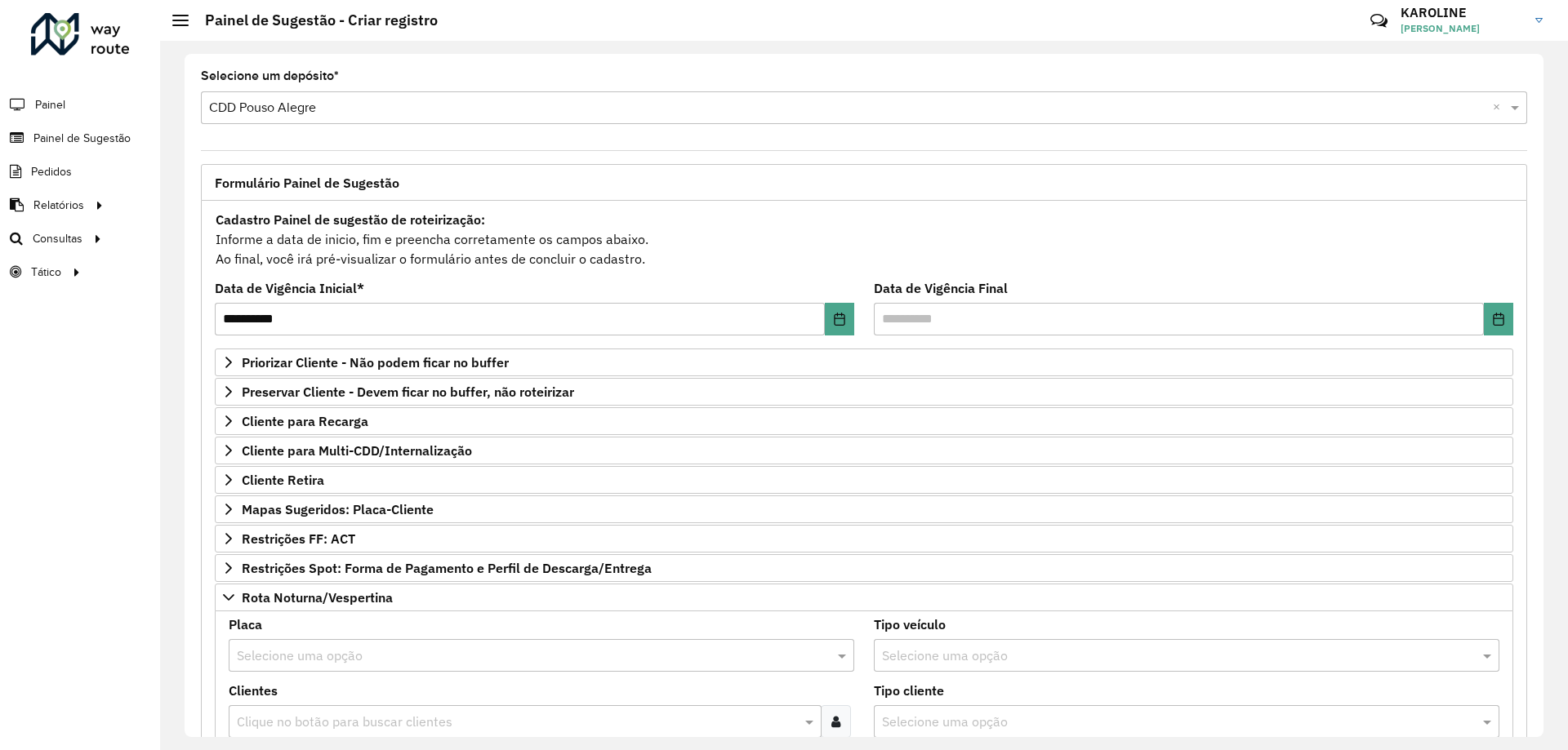
scroll to position [408, 0]
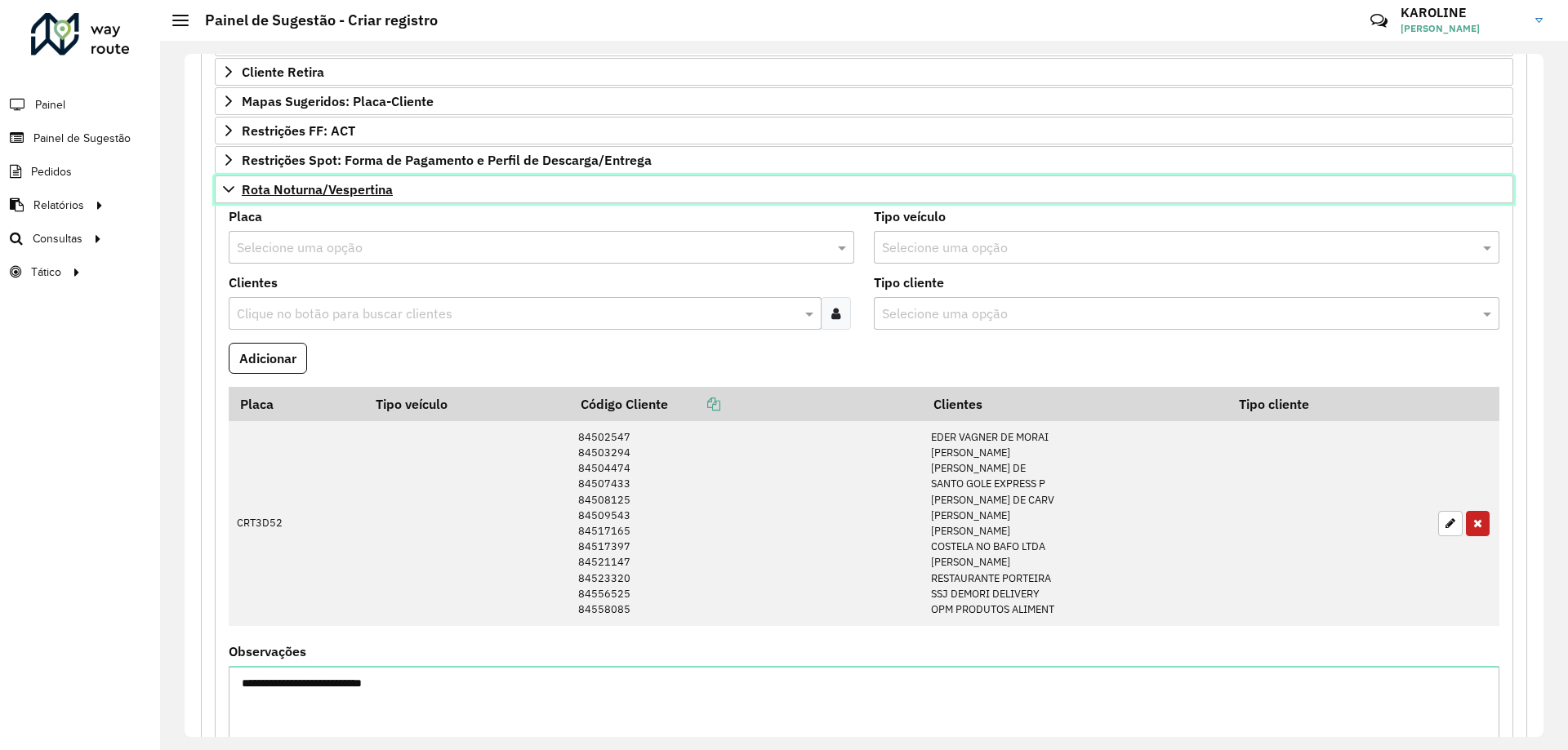
click at [230, 187] on icon at bounding box center [228, 189] width 13 height 13
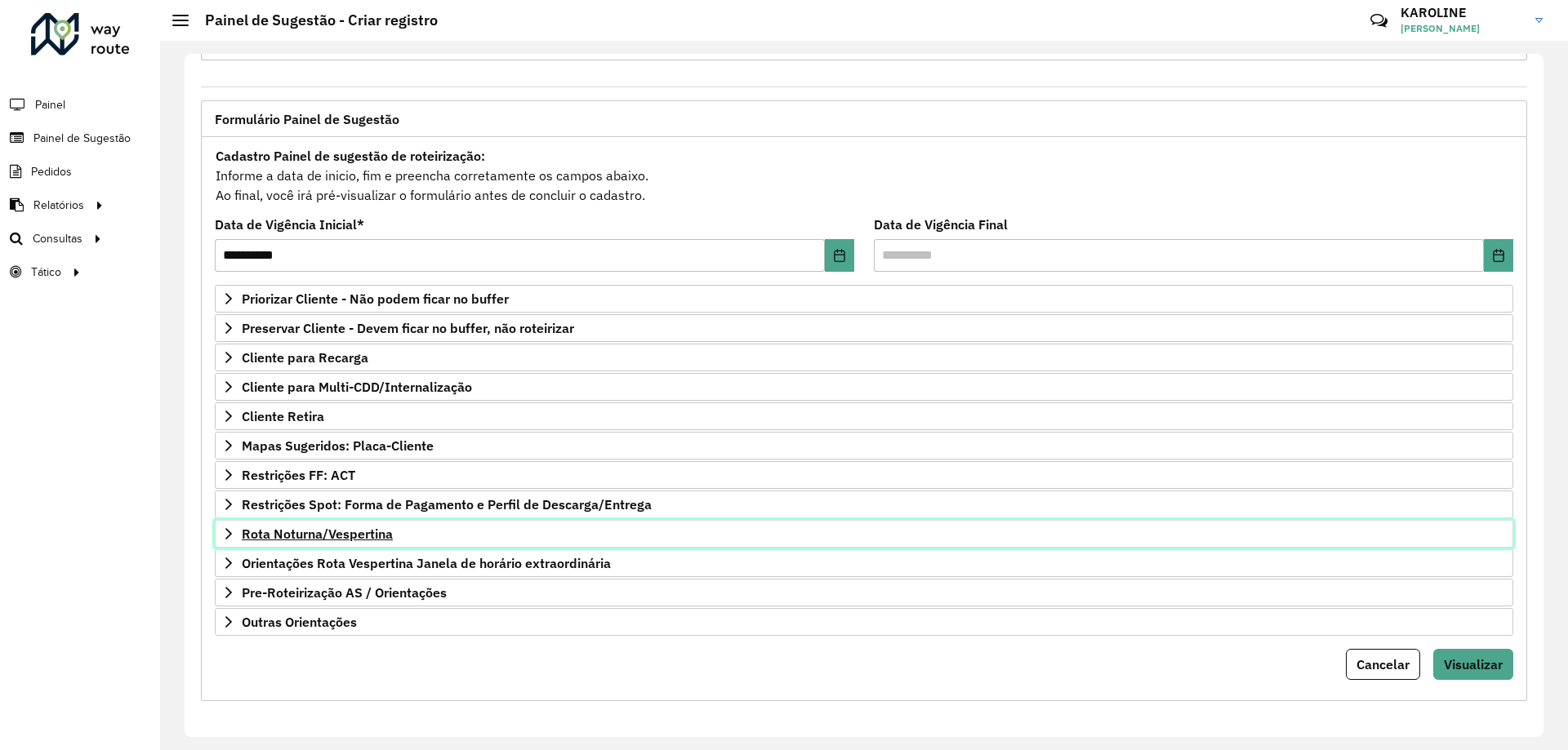
scroll to position [0, 0]
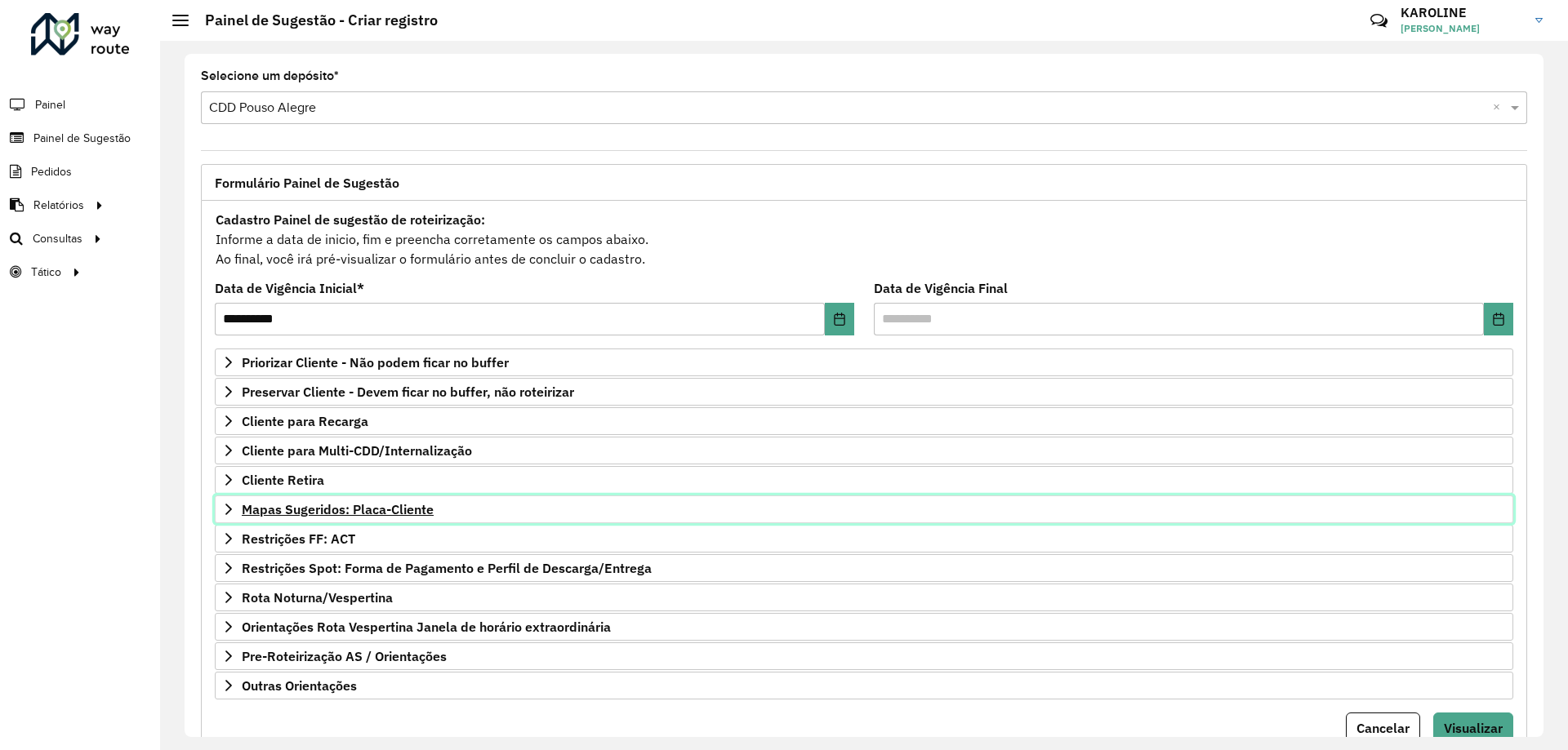
click at [405, 512] on span "Mapas Sugeridos: Placa-Cliente" at bounding box center [337, 509] width 192 height 13
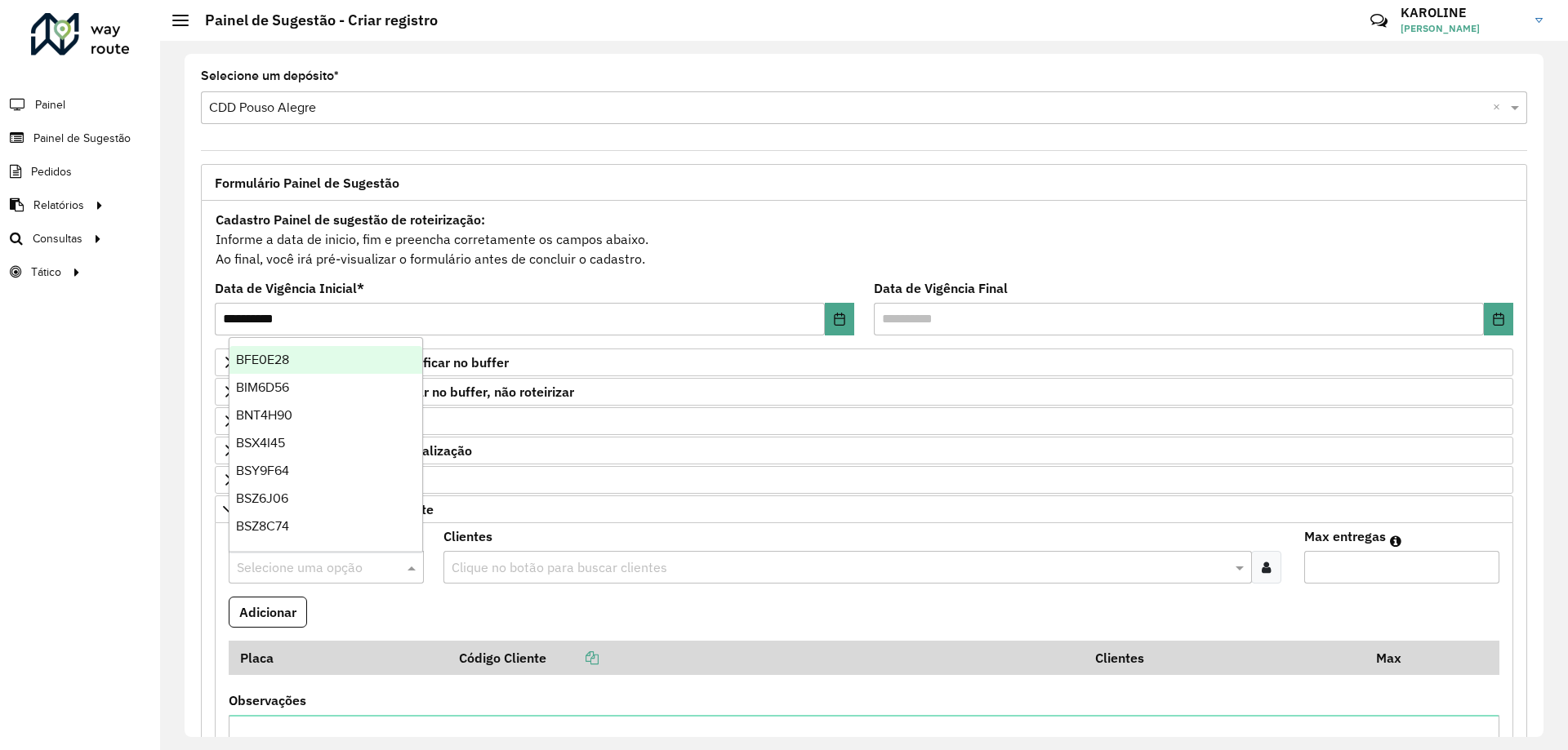
click at [261, 570] on input "text" at bounding box center [310, 569] width 146 height 20
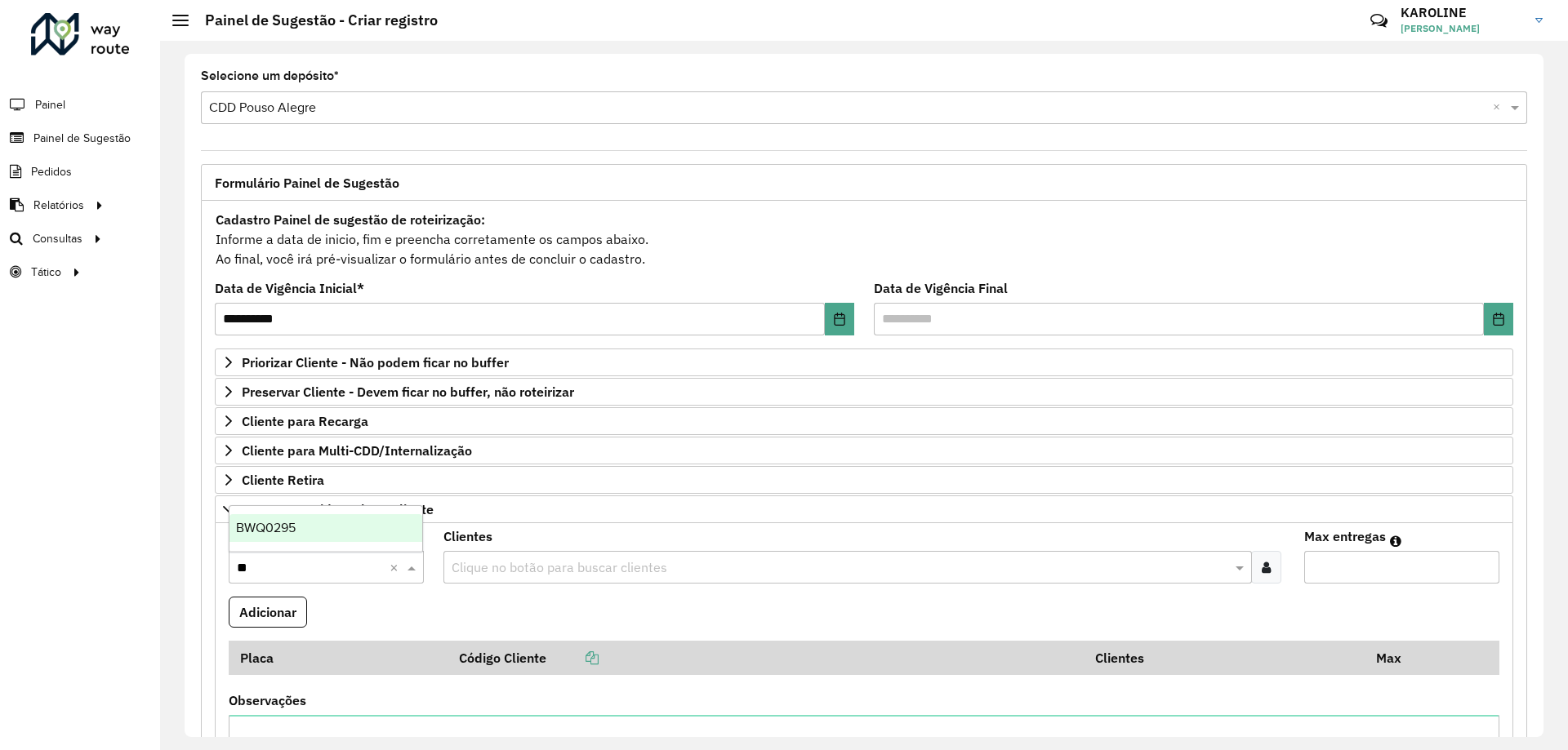
type input "***"
click at [279, 524] on span "BWQ0295" at bounding box center [266, 527] width 60 height 14
click at [1155, 566] on input "text" at bounding box center [839, 569] width 784 height 20
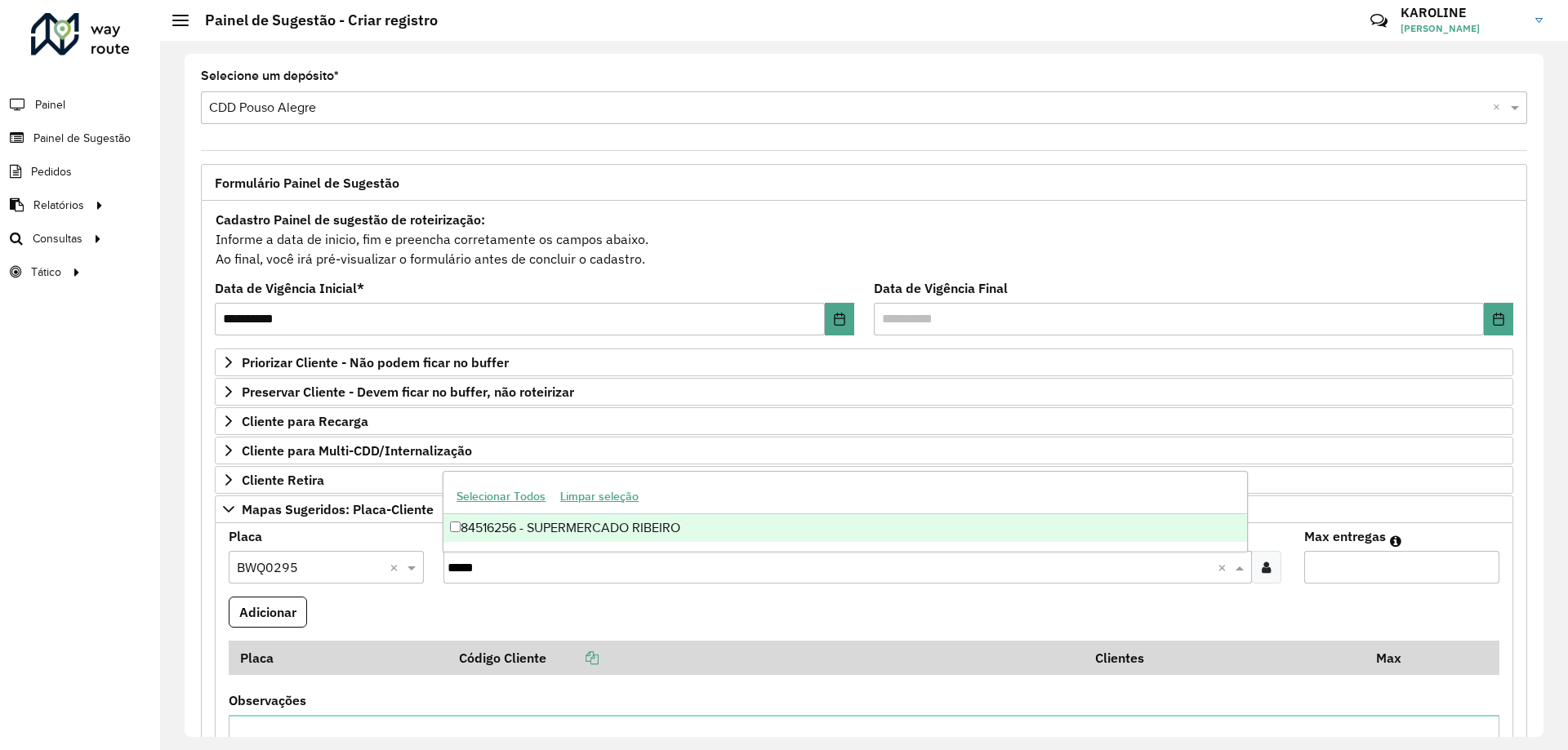
type input "*****"
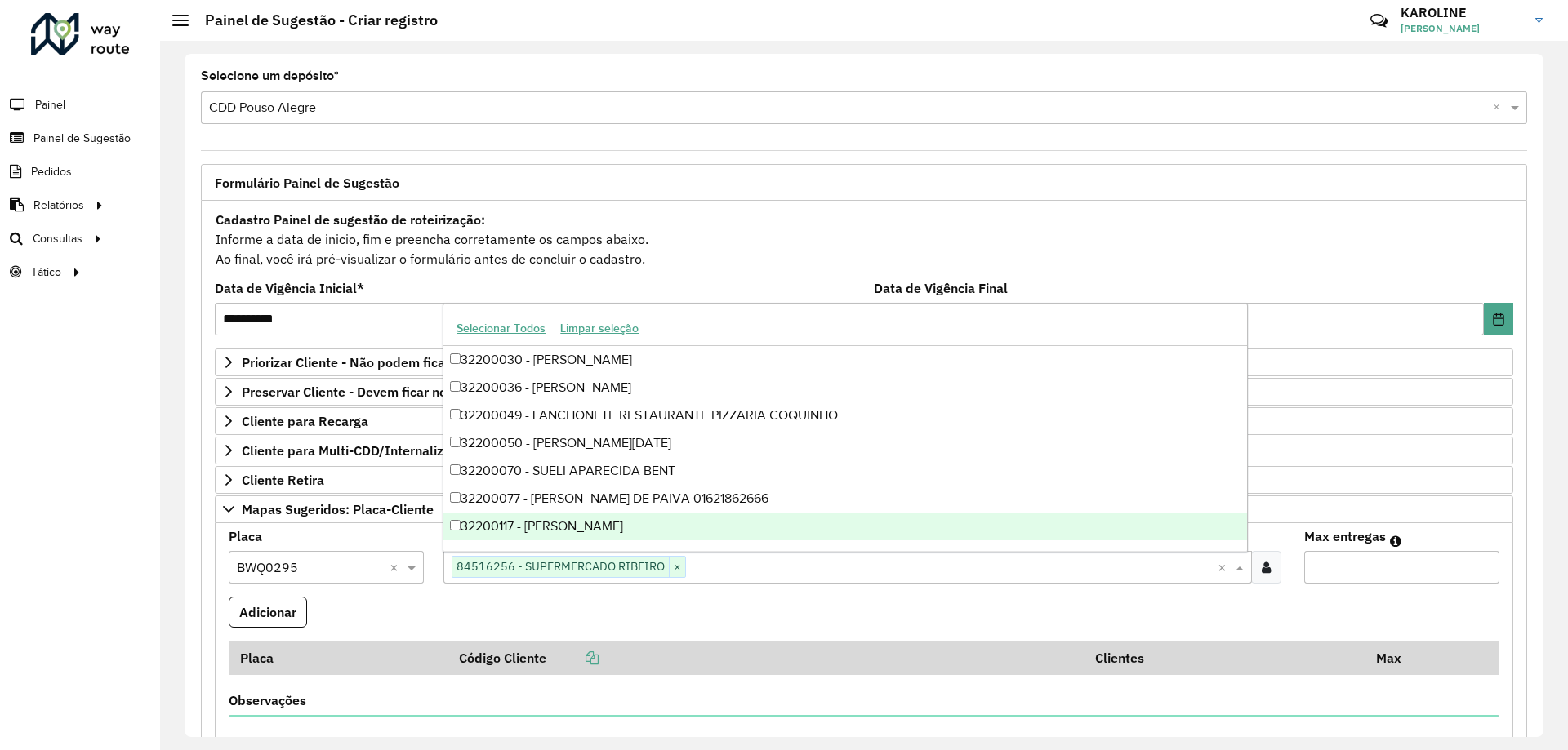
click at [1371, 567] on input "Max entregas" at bounding box center [1401, 567] width 195 height 32
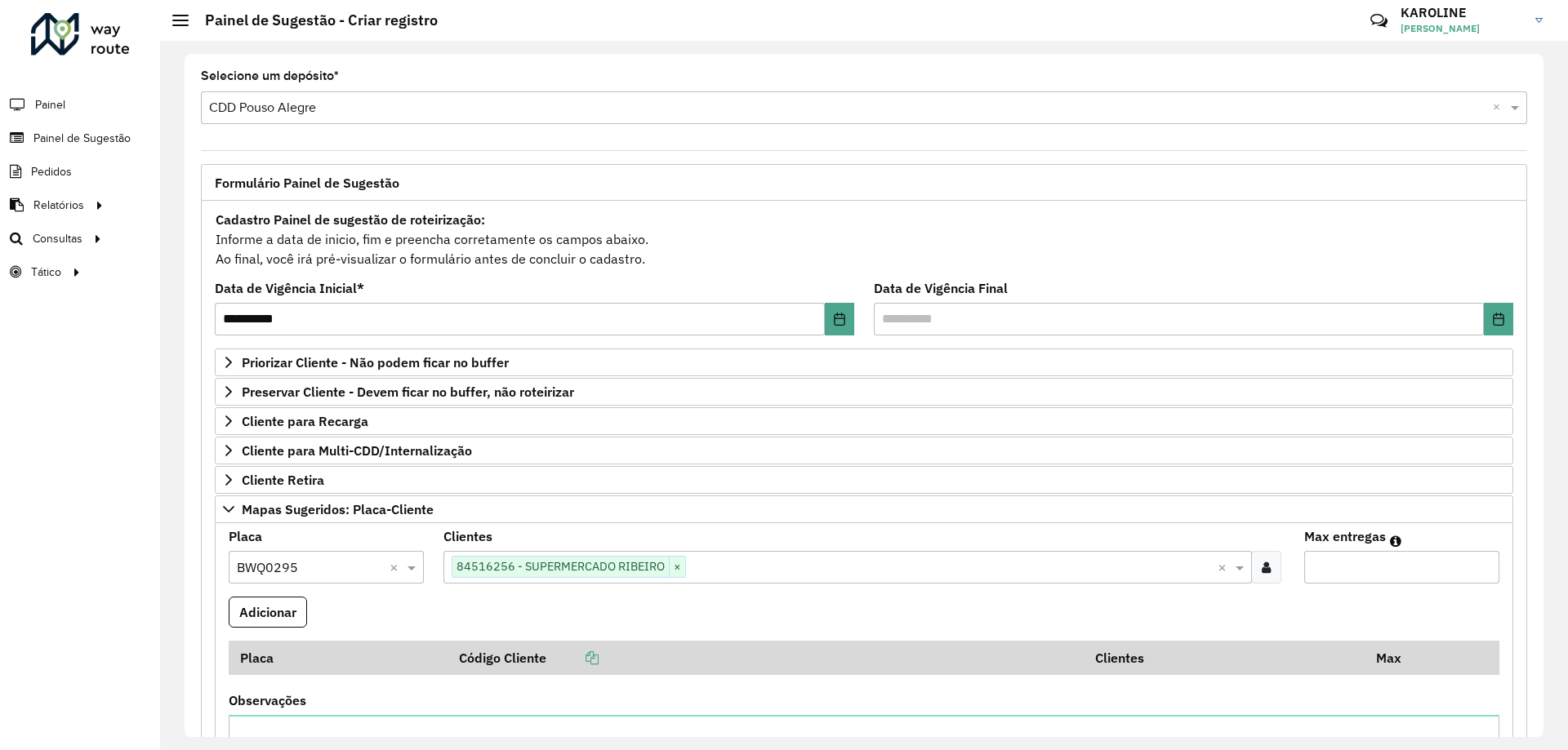
scroll to position [245, 0]
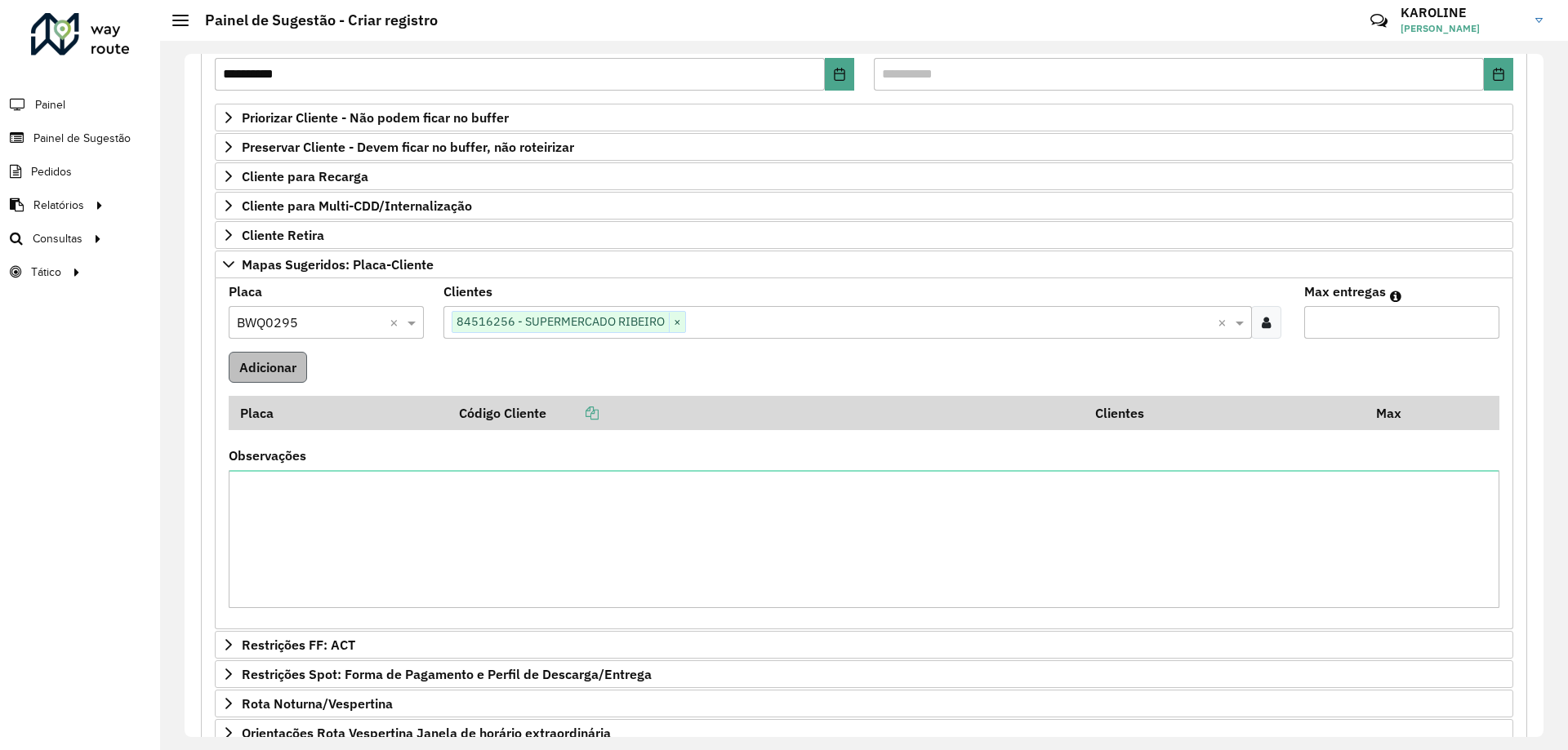
type input "*"
click at [270, 373] on button "Adicionar" at bounding box center [268, 367] width 78 height 31
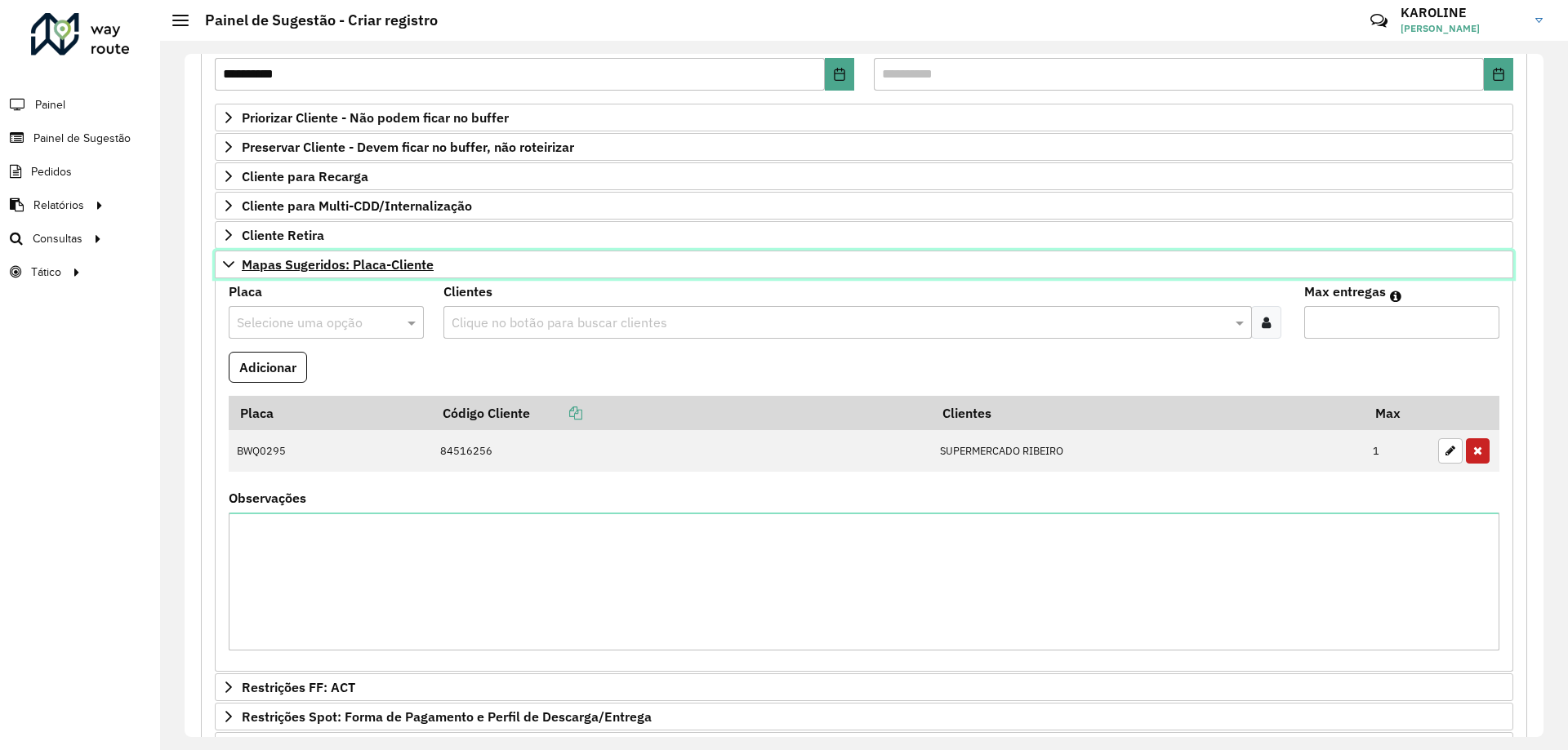
click at [232, 267] on icon at bounding box center [228, 264] width 13 height 13
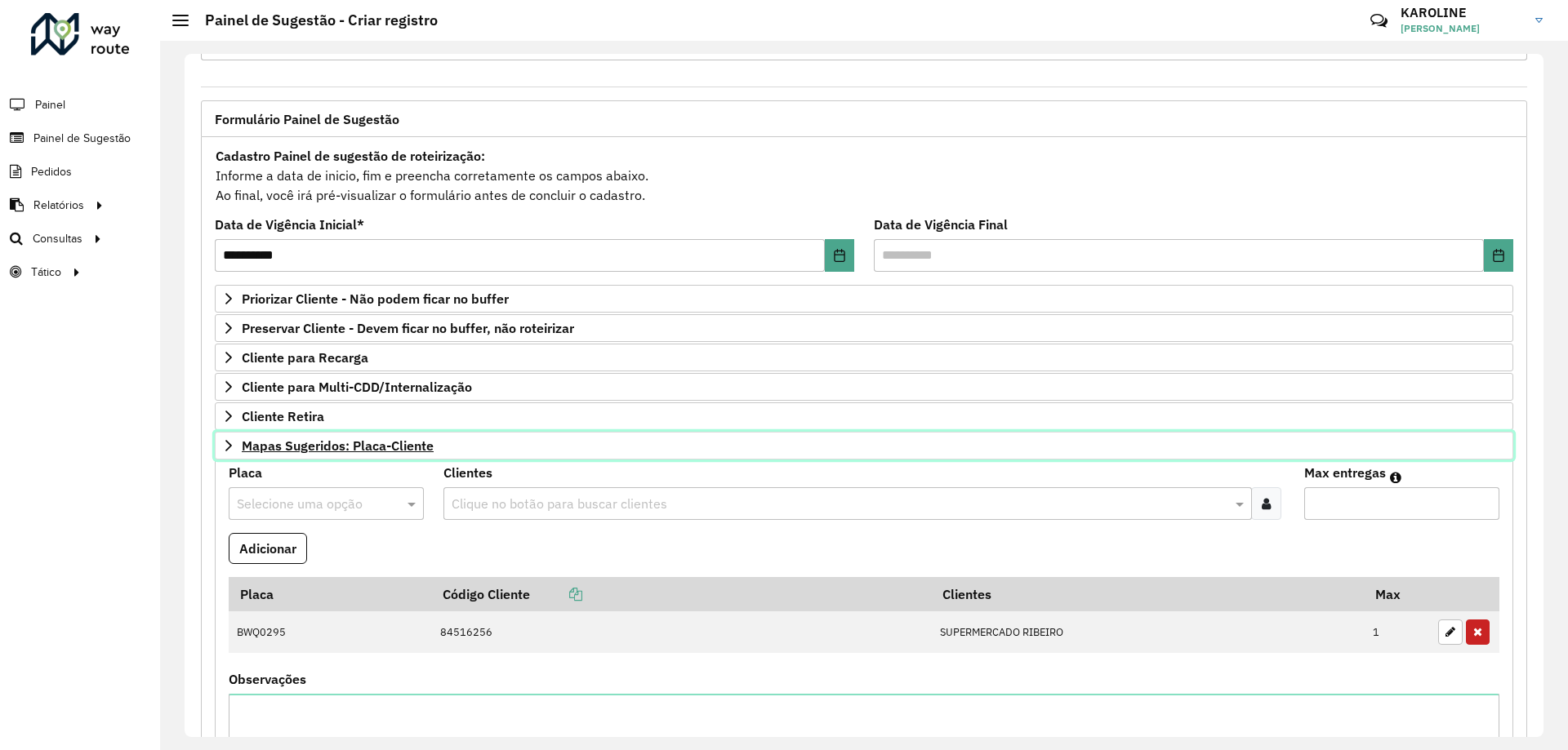
scroll to position [64, 0]
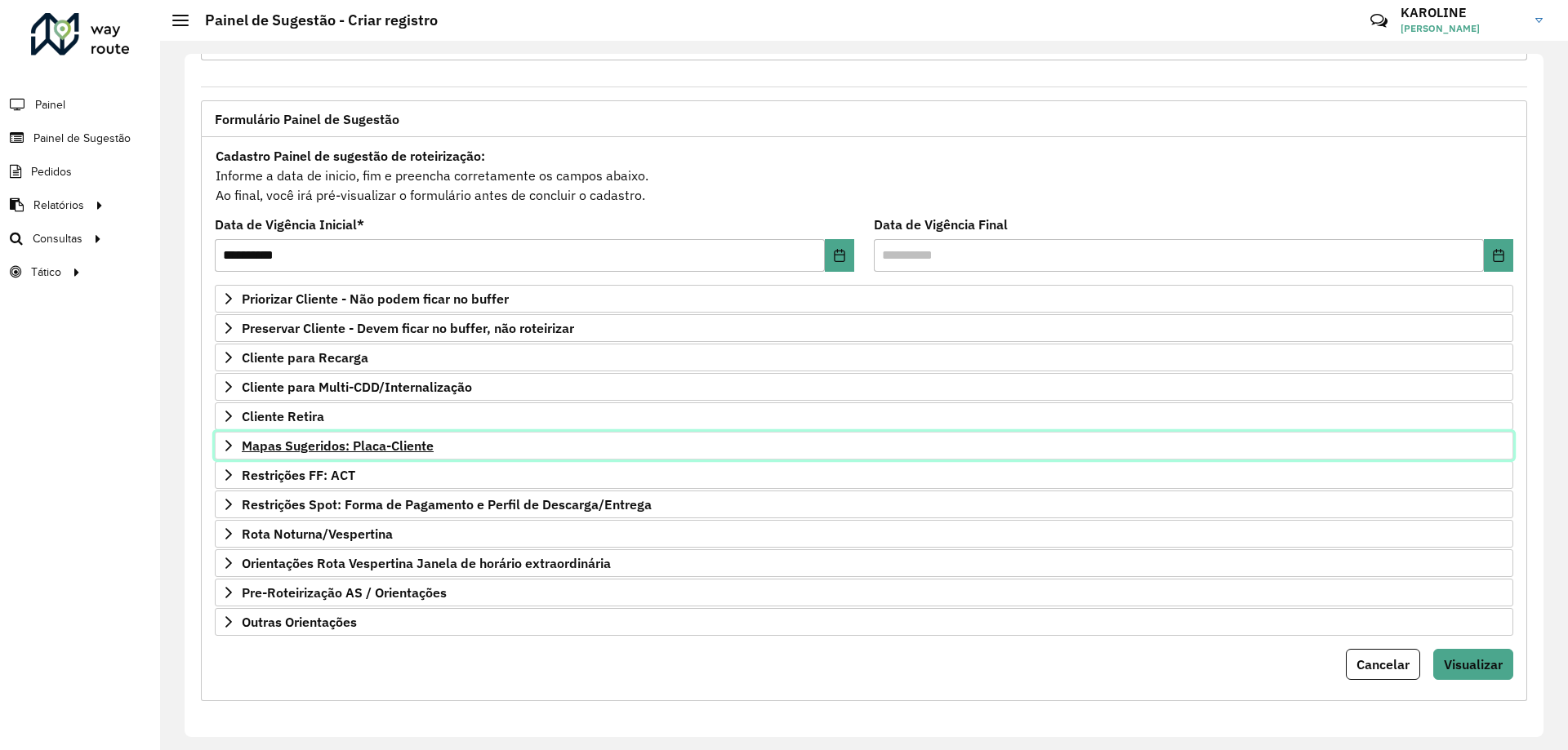
click at [231, 437] on link "Mapas Sugeridos: Placa-Cliente" at bounding box center [864, 445] width 1298 height 28
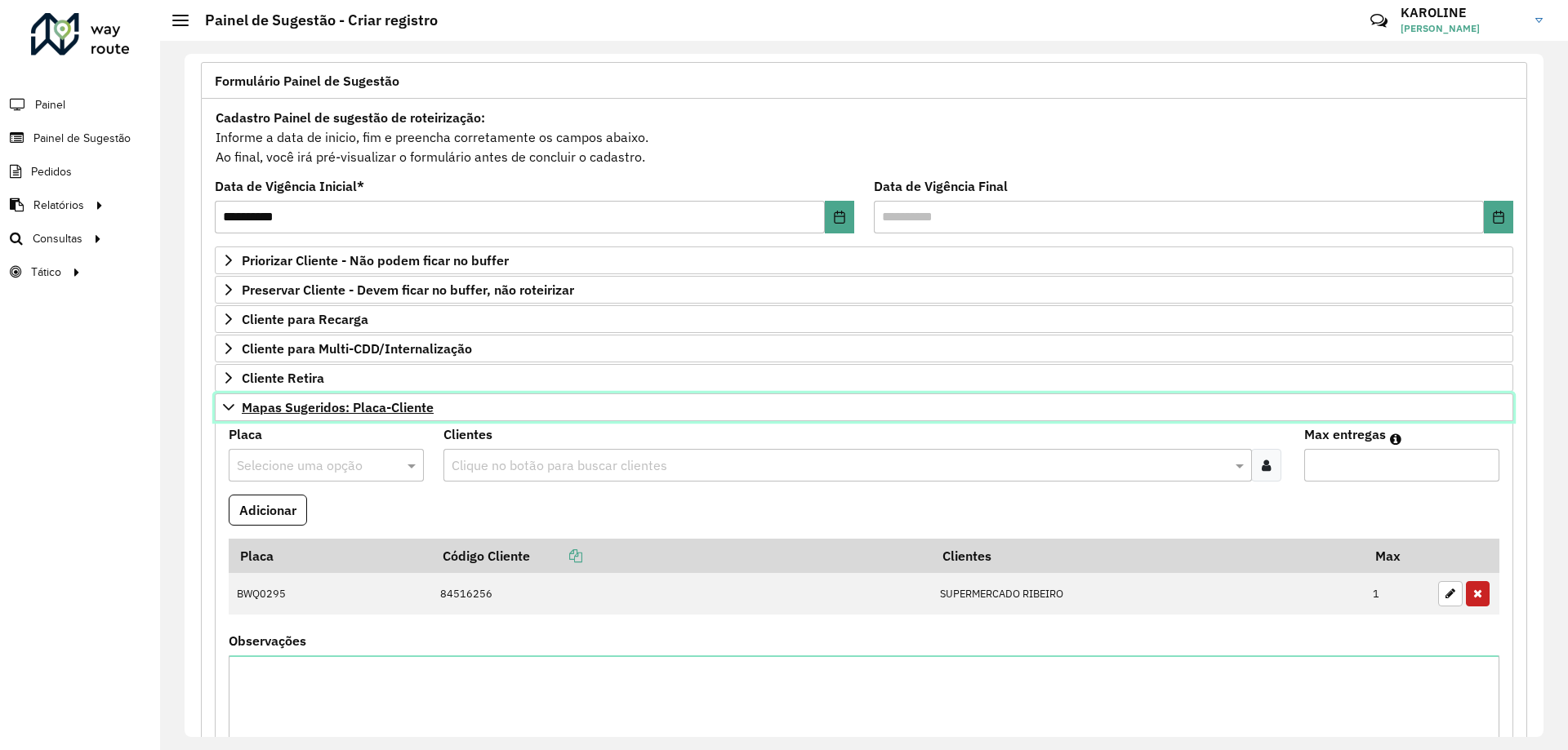
scroll to position [245, 0]
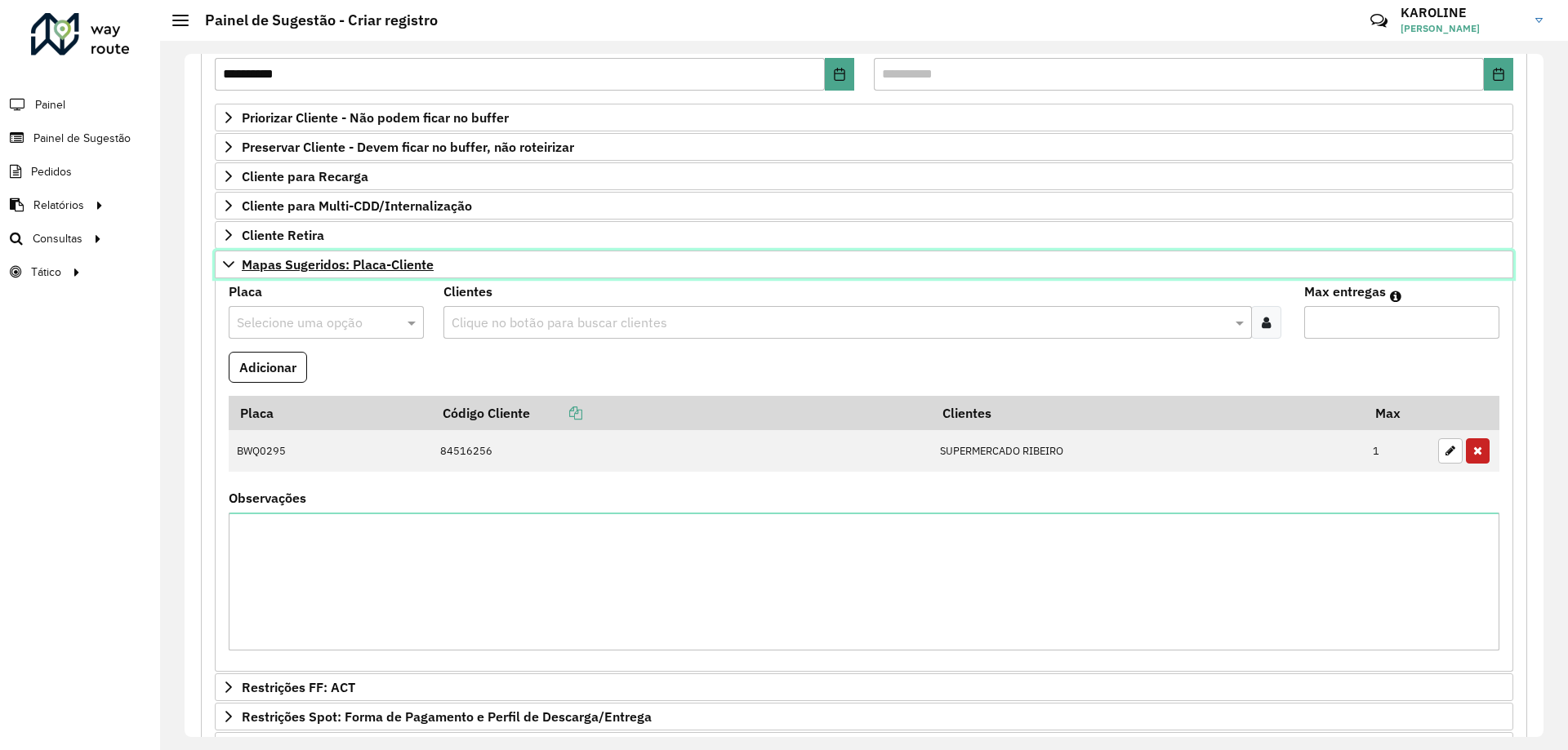
click at [225, 258] on icon at bounding box center [228, 264] width 13 height 13
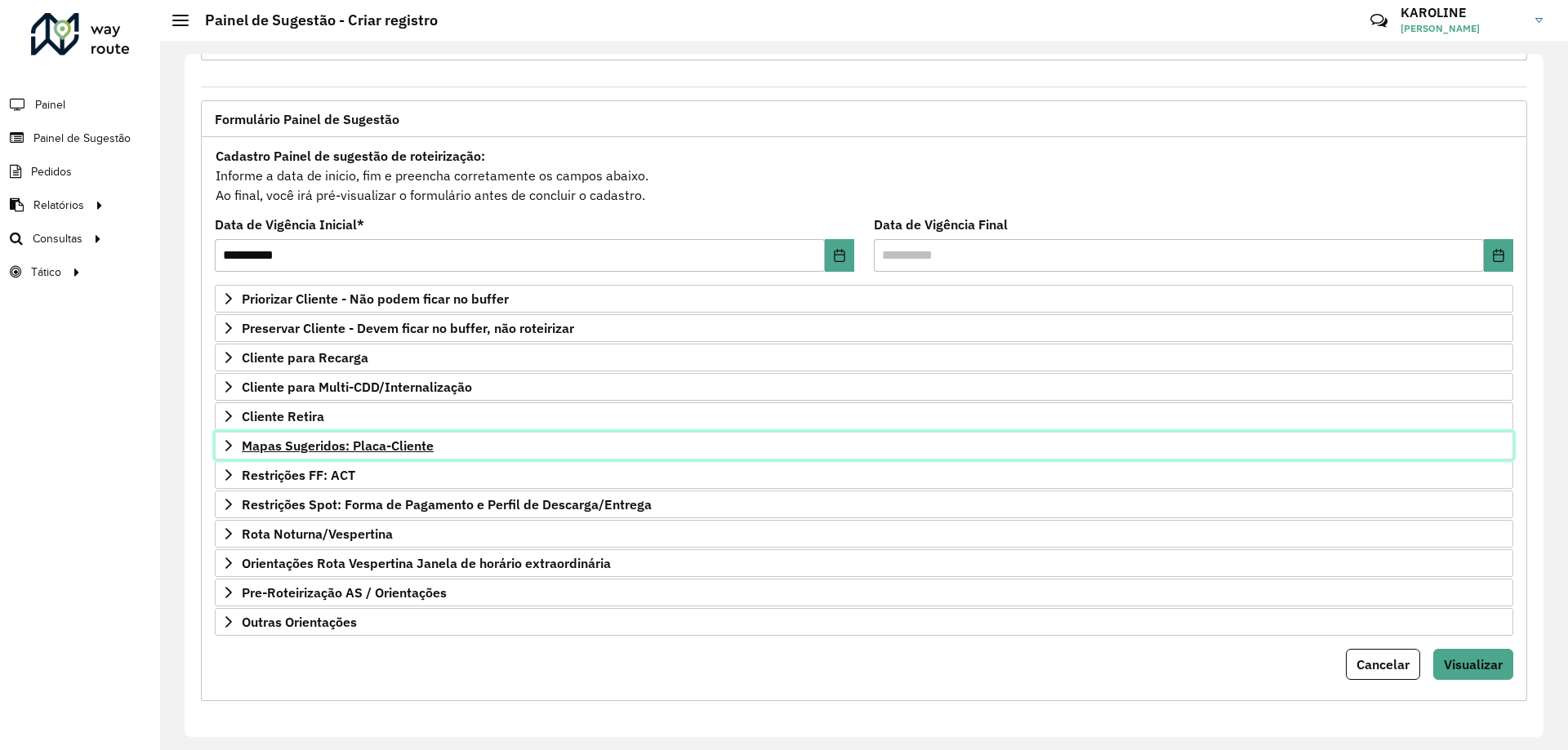
scroll to position [64, 0]
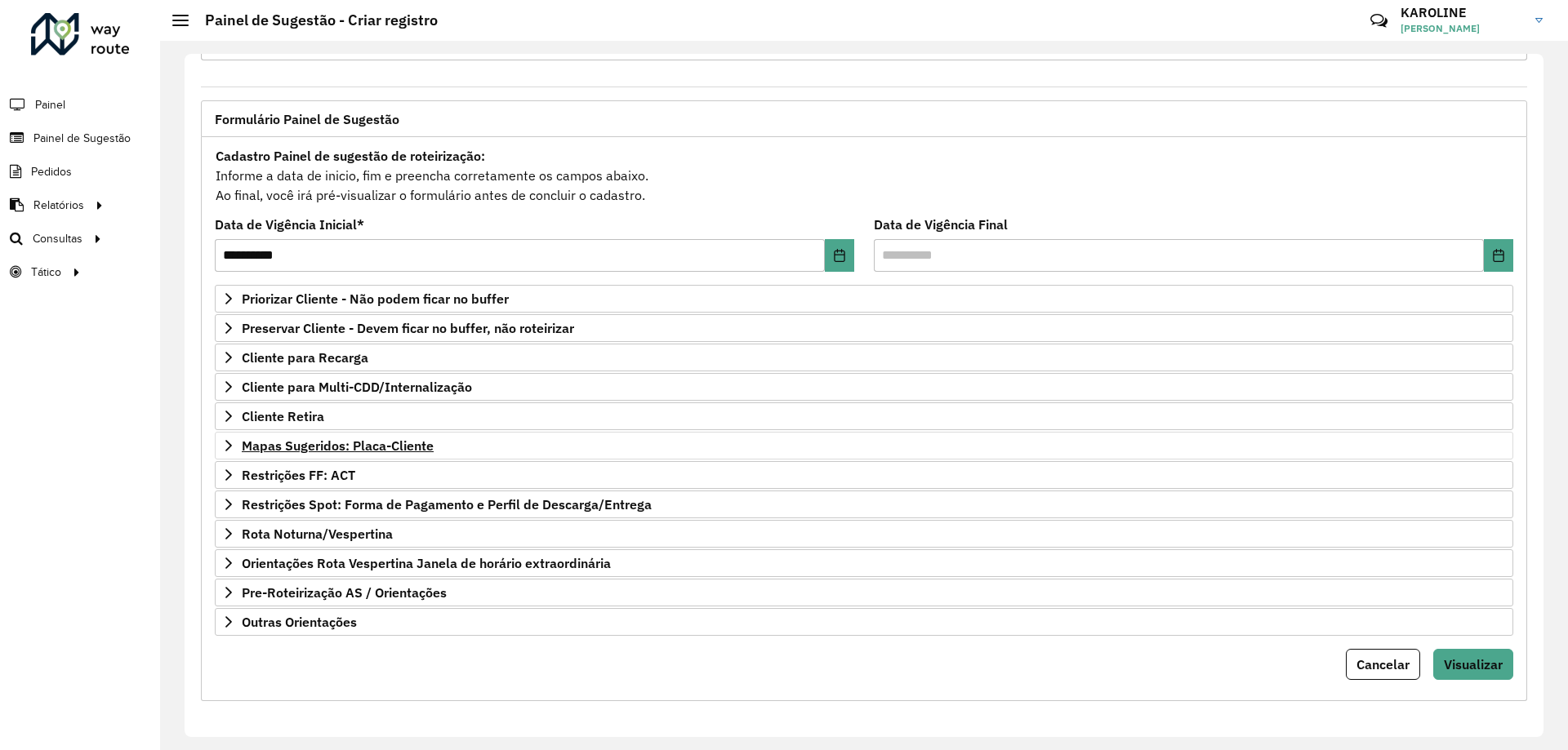
click at [417, 662] on div "Cancelar Visualizar" at bounding box center [864, 664] width 1298 height 31
click at [266, 613] on link "Outras Orientações" at bounding box center [864, 622] width 1298 height 28
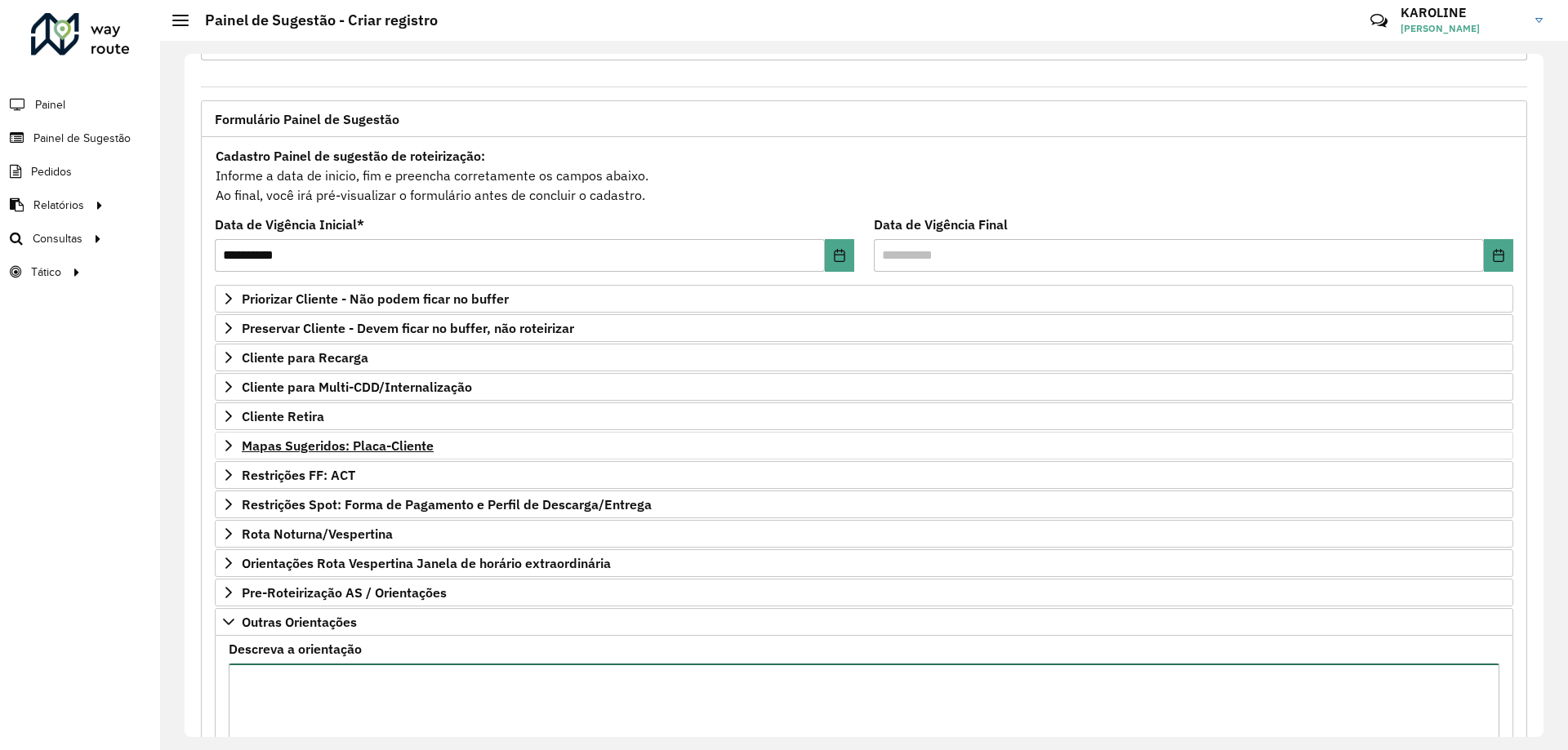
click at [326, 678] on textarea "Descreva a orientação" at bounding box center [864, 732] width 1270 height 138
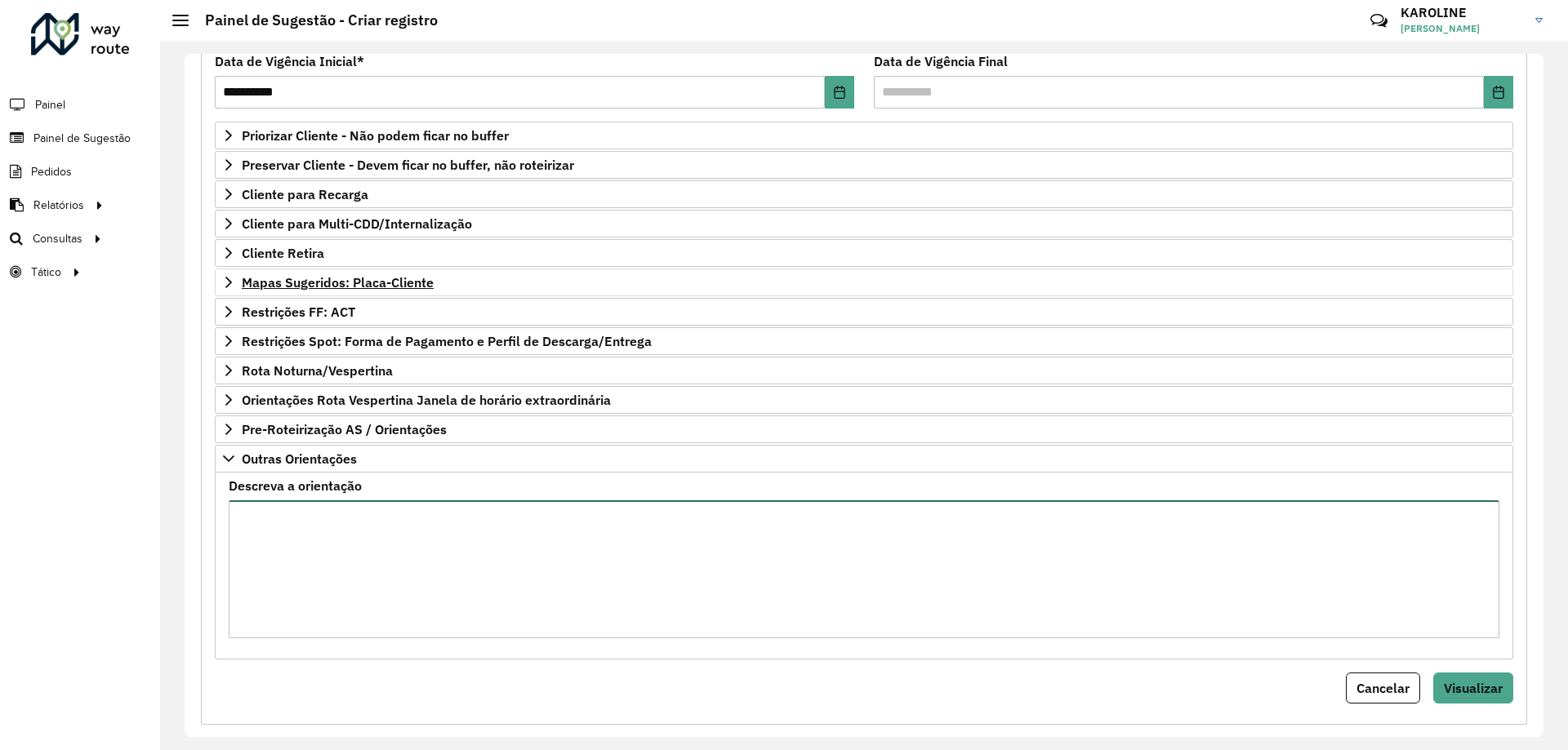
scroll to position [251, 0]
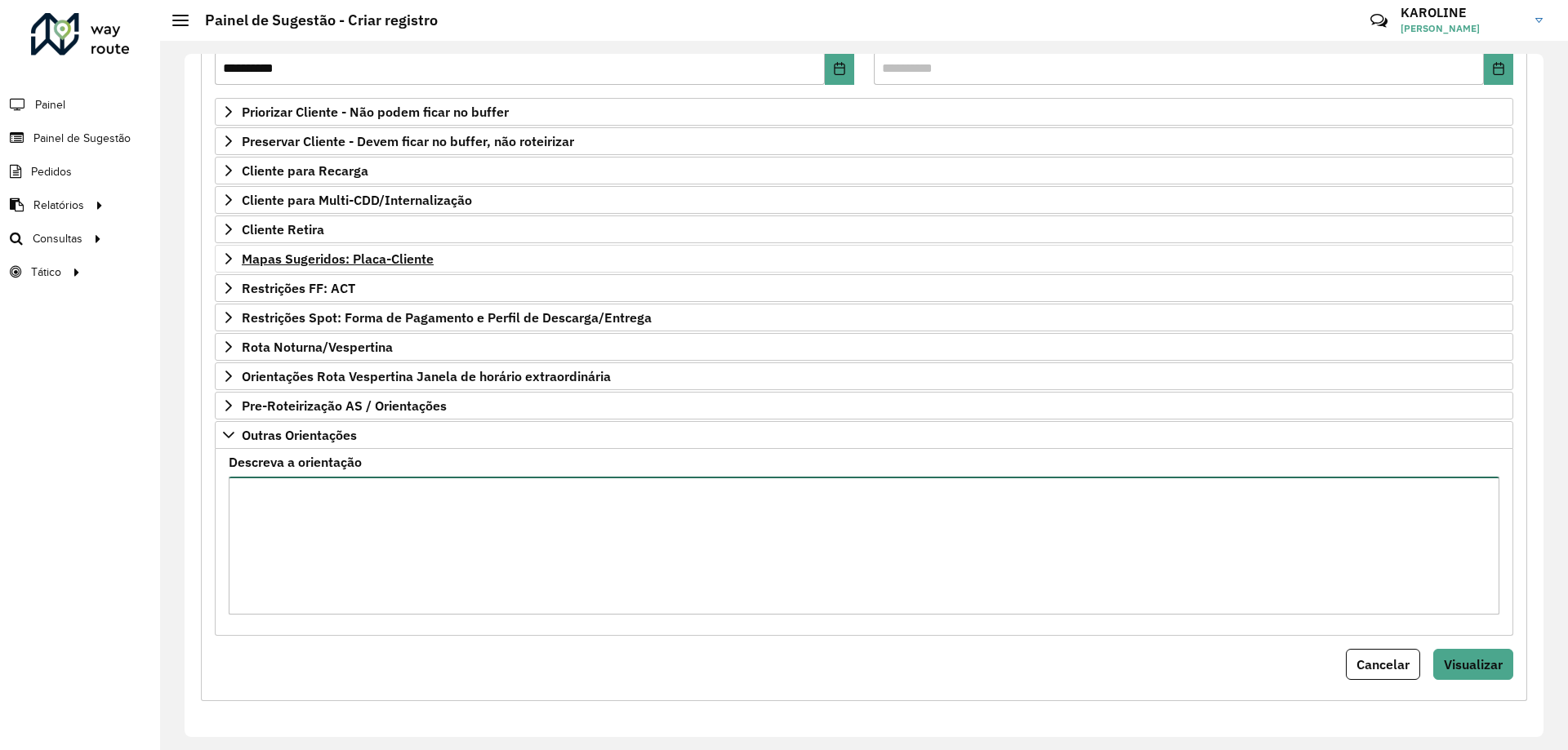
click at [298, 508] on textarea "Descreva a orientação" at bounding box center [864, 545] width 1270 height 138
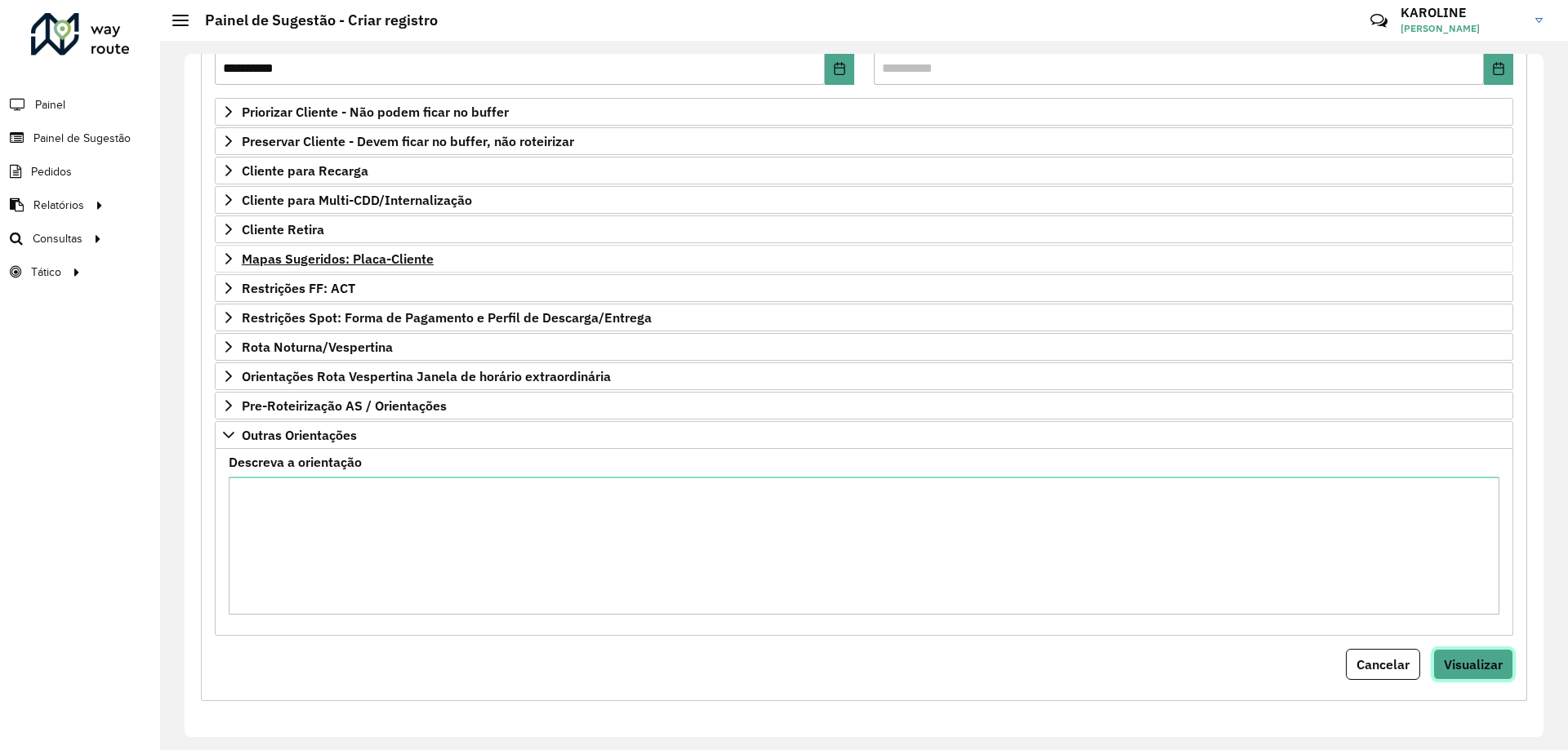
click at [1471, 663] on span "Visualizar" at bounding box center [1472, 664] width 59 height 16
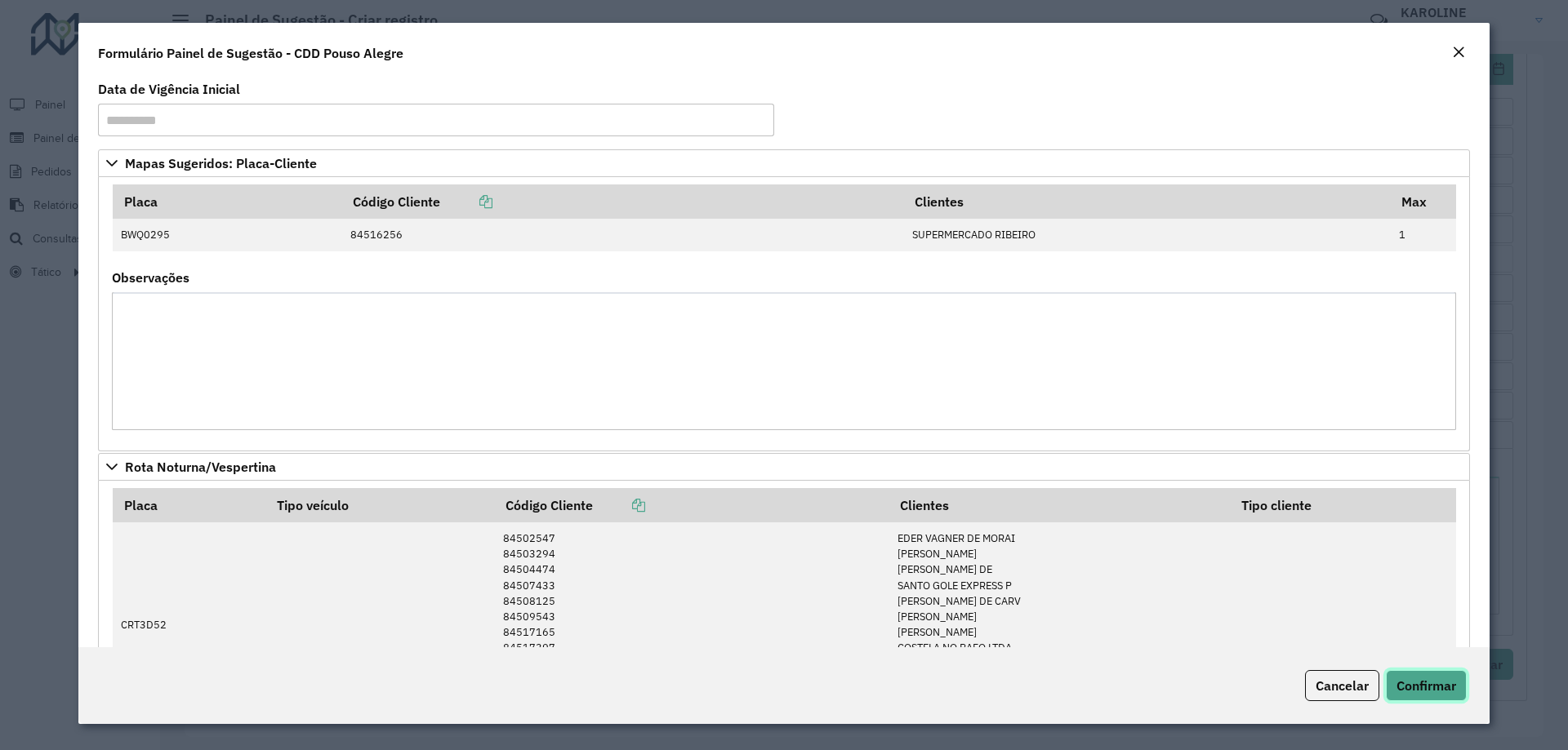
click at [1426, 690] on span "Confirmar" at bounding box center [1426, 686] width 60 height 16
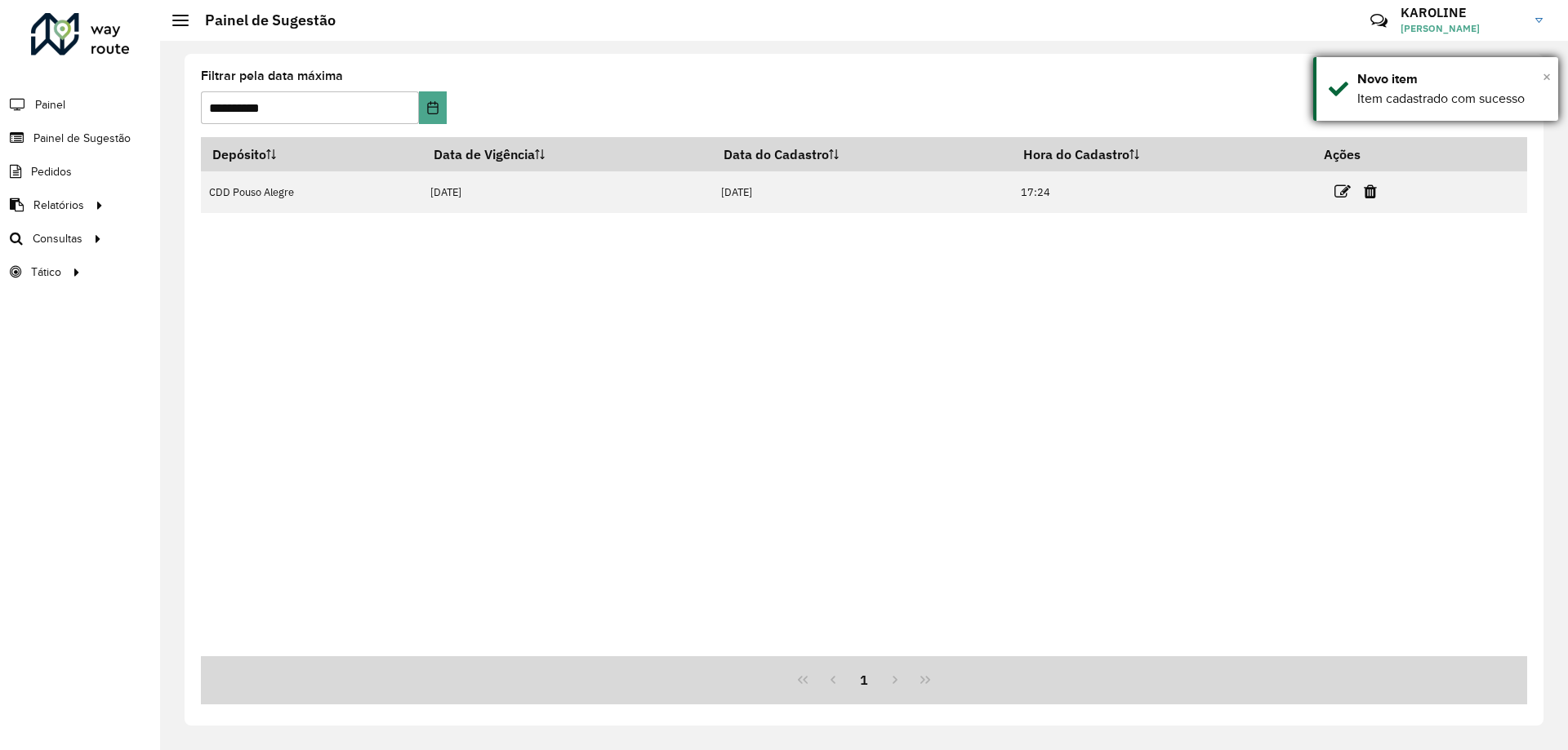
click at [1549, 75] on span "×" at bounding box center [1546, 77] width 8 height 18
